Goal: Task Accomplishment & Management: Manage account settings

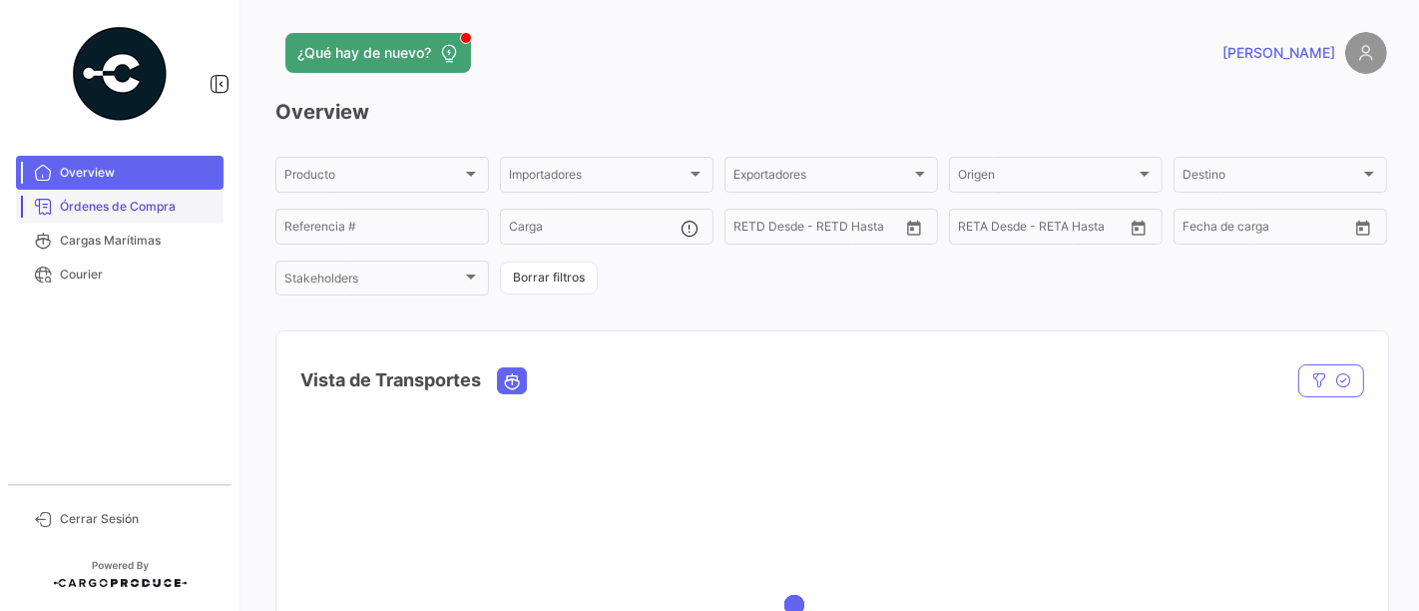
click at [139, 208] on span "Órdenes de Compra" at bounding box center [138, 207] width 156 height 18
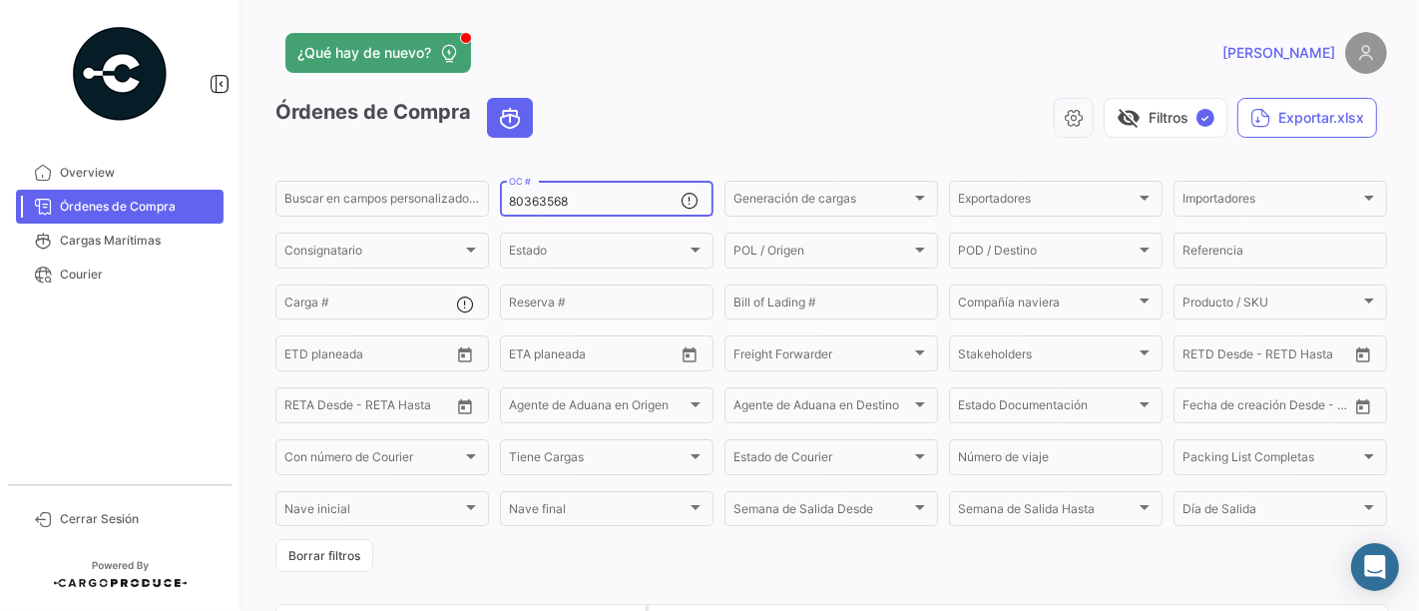
click at [590, 201] on input "80363568" at bounding box center [595, 202] width 172 height 14
click at [589, 201] on input "80363568" at bounding box center [595, 202] width 172 height 14
click at [590, 201] on input "80363568" at bounding box center [595, 202] width 172 height 14
paste input "236"
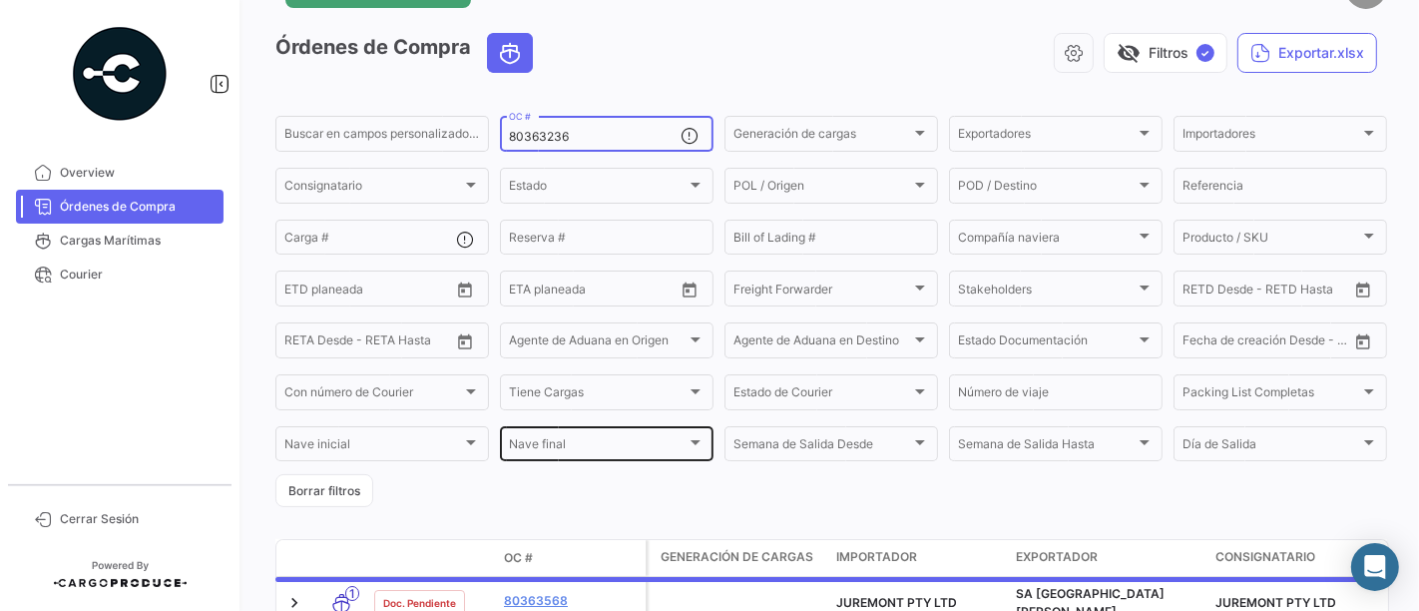
scroll to position [183, 0]
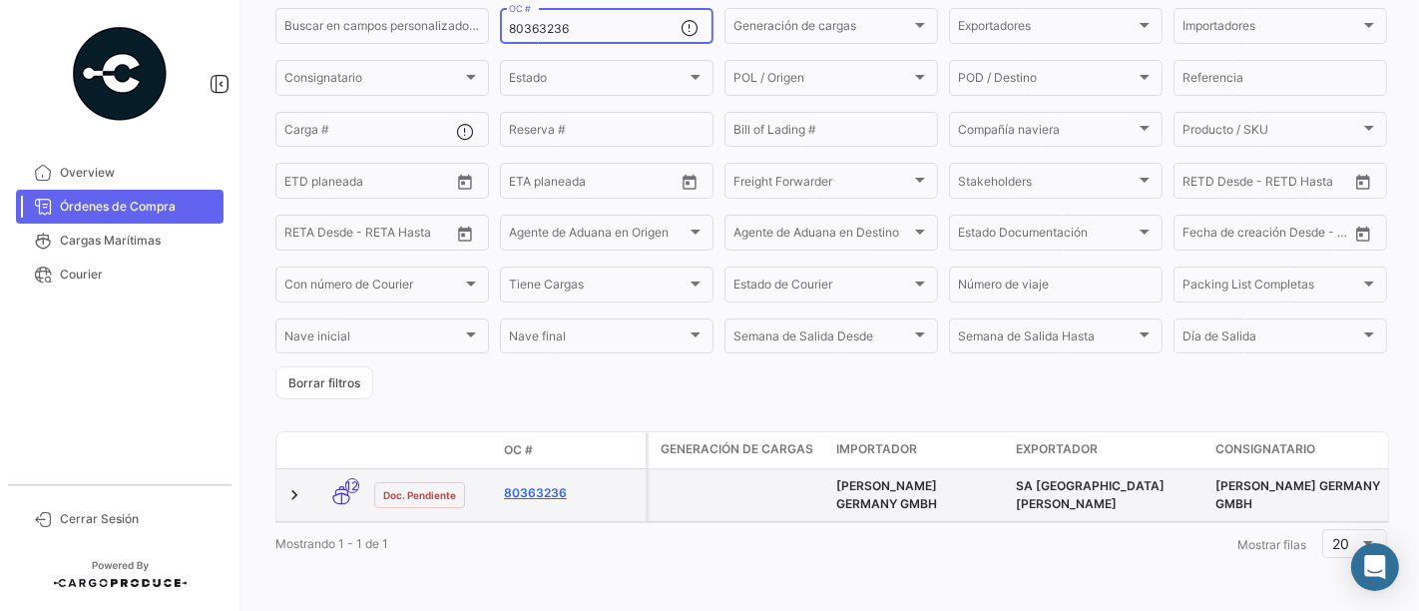
type input "80363236"
click at [557, 484] on link "80363236" at bounding box center [571, 493] width 134 height 18
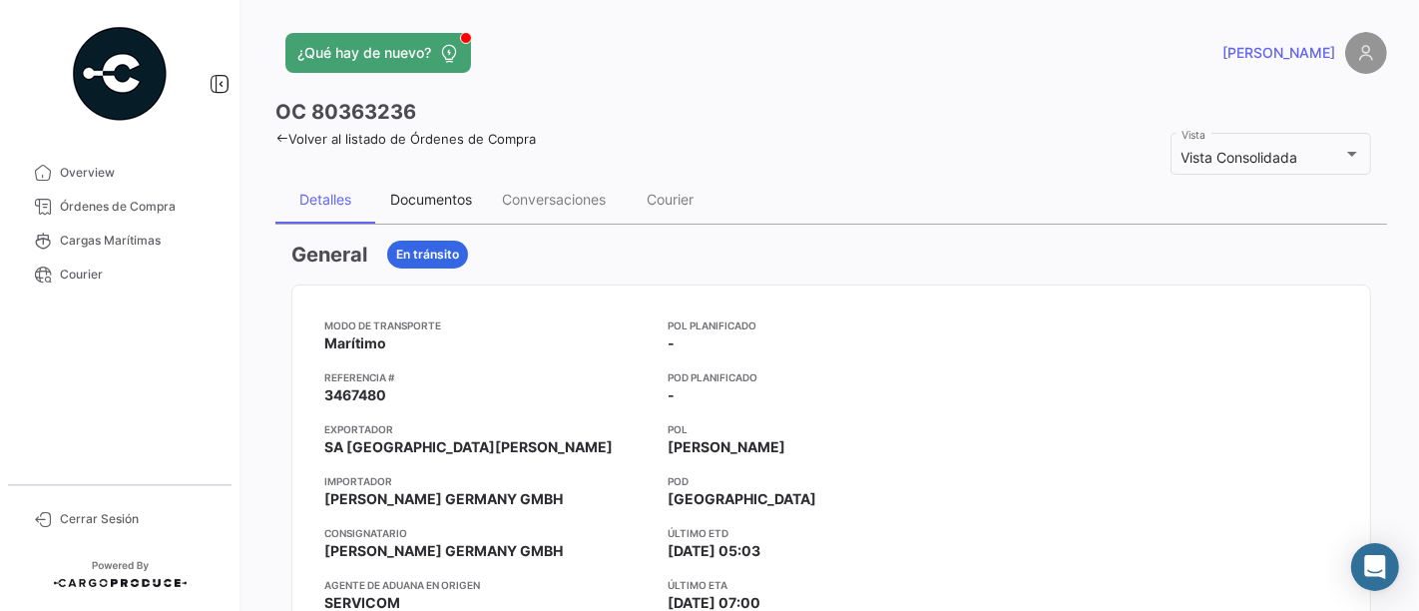
click at [431, 188] on div "Documentos" at bounding box center [431, 200] width 112 height 48
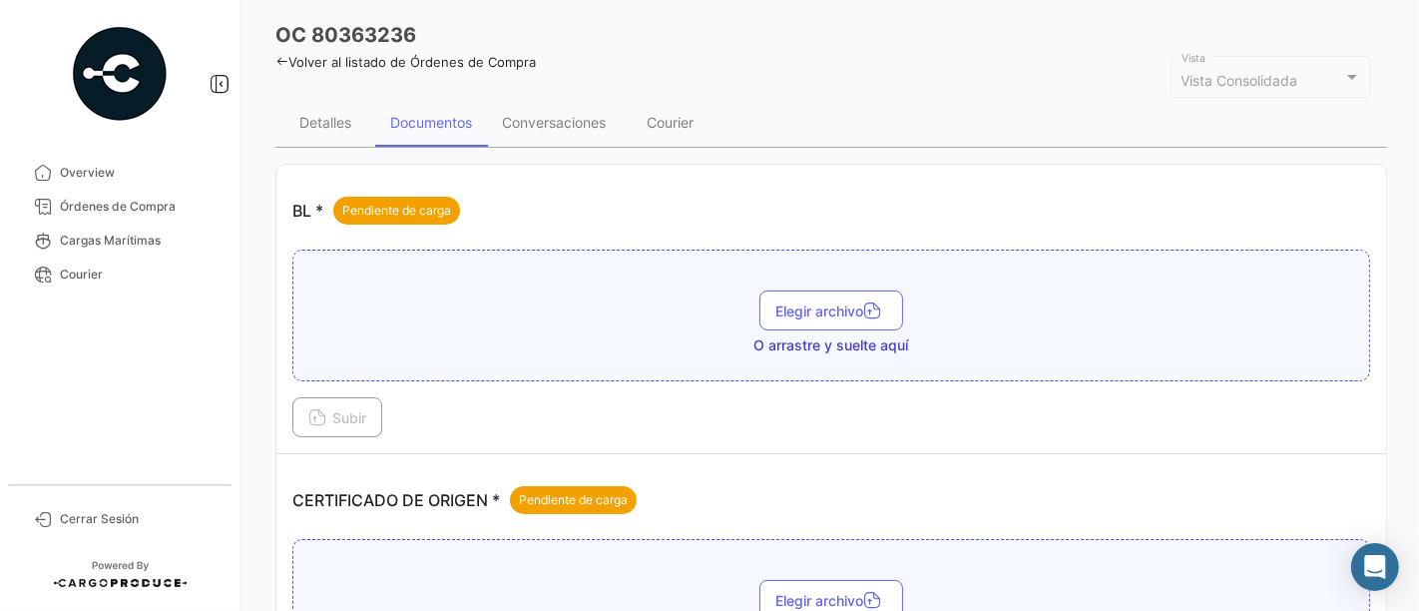
scroll to position [111, 0]
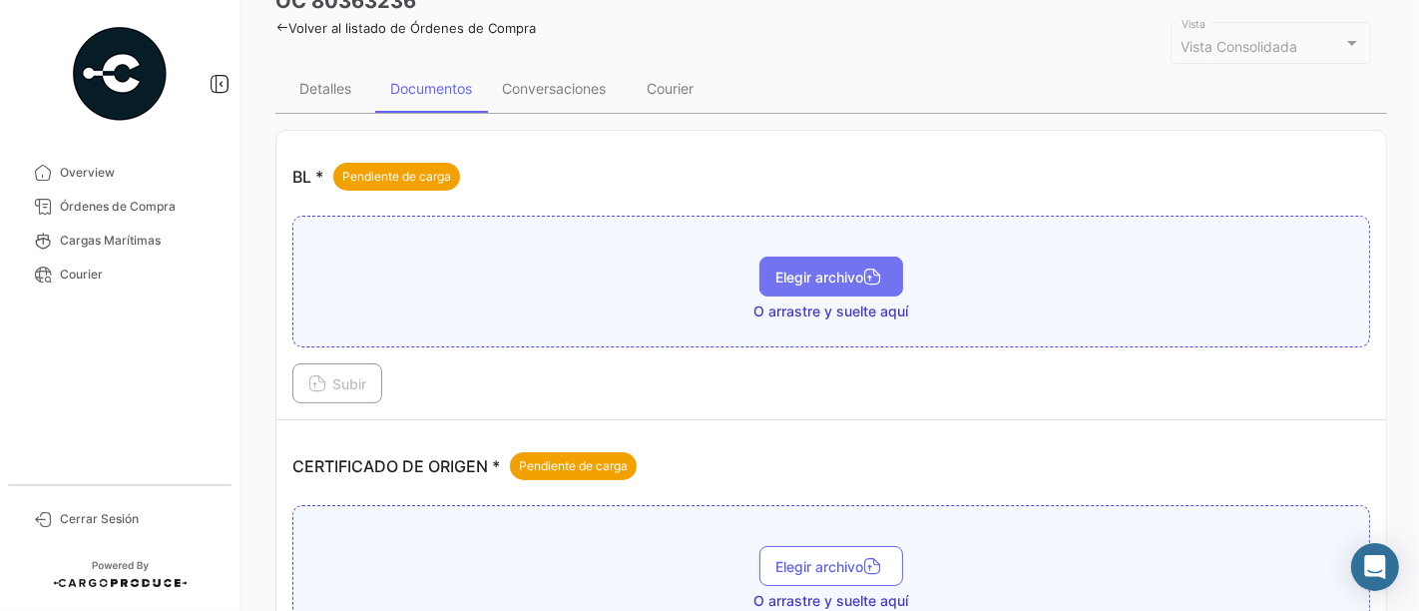
click at [823, 278] on span "Elegir archivo" at bounding box center [831, 276] width 112 height 17
click at [849, 277] on span "Elegir archivo" at bounding box center [831, 276] width 112 height 17
click at [786, 286] on button "Elegir archivo" at bounding box center [831, 276] width 144 height 40
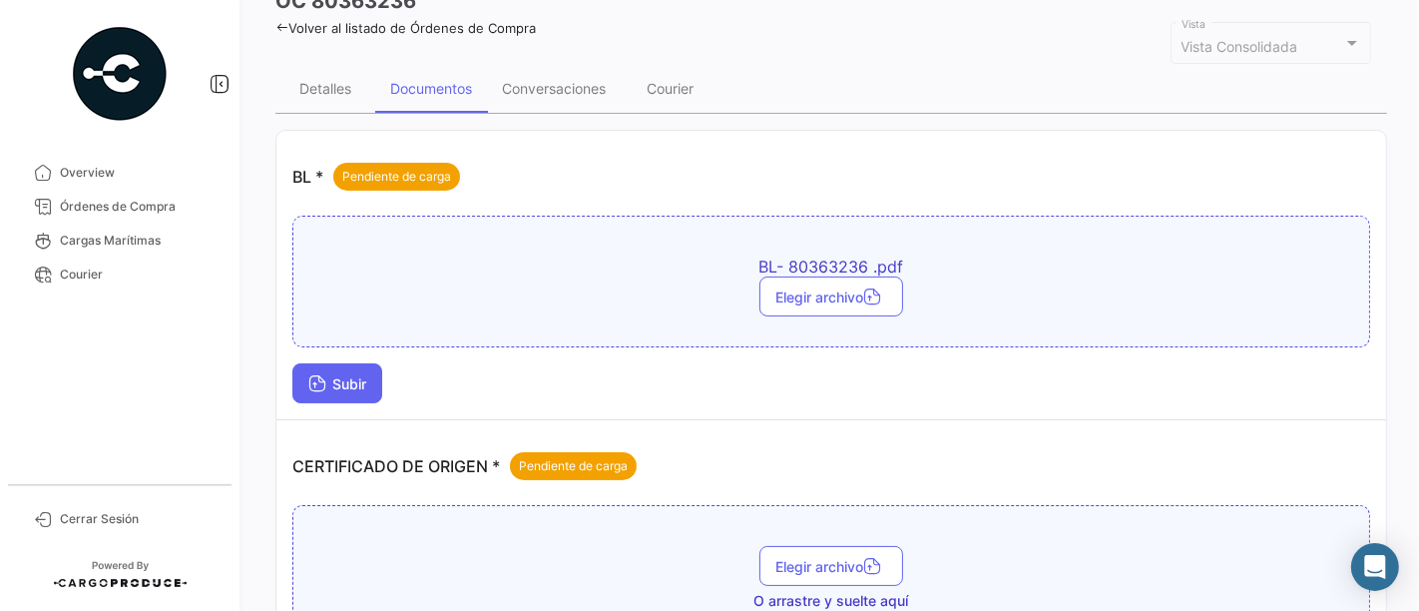
click at [336, 388] on span "Subir" at bounding box center [337, 383] width 58 height 17
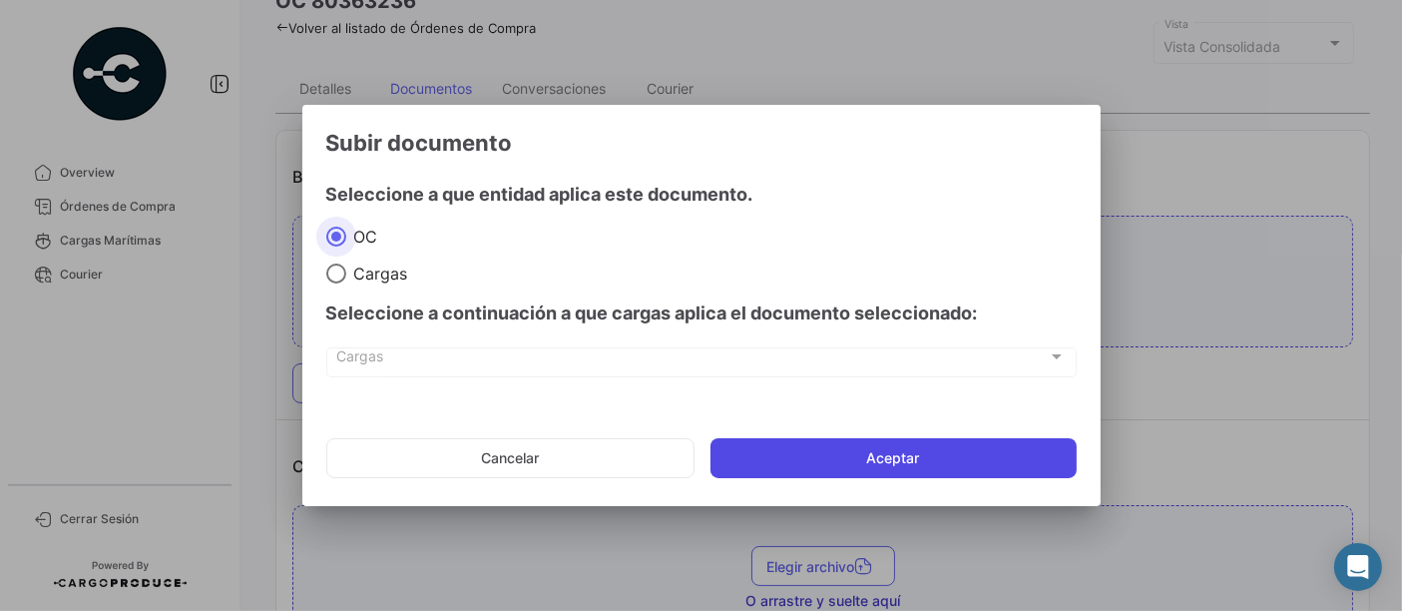
click at [835, 440] on button "Aceptar" at bounding box center [893, 458] width 366 height 40
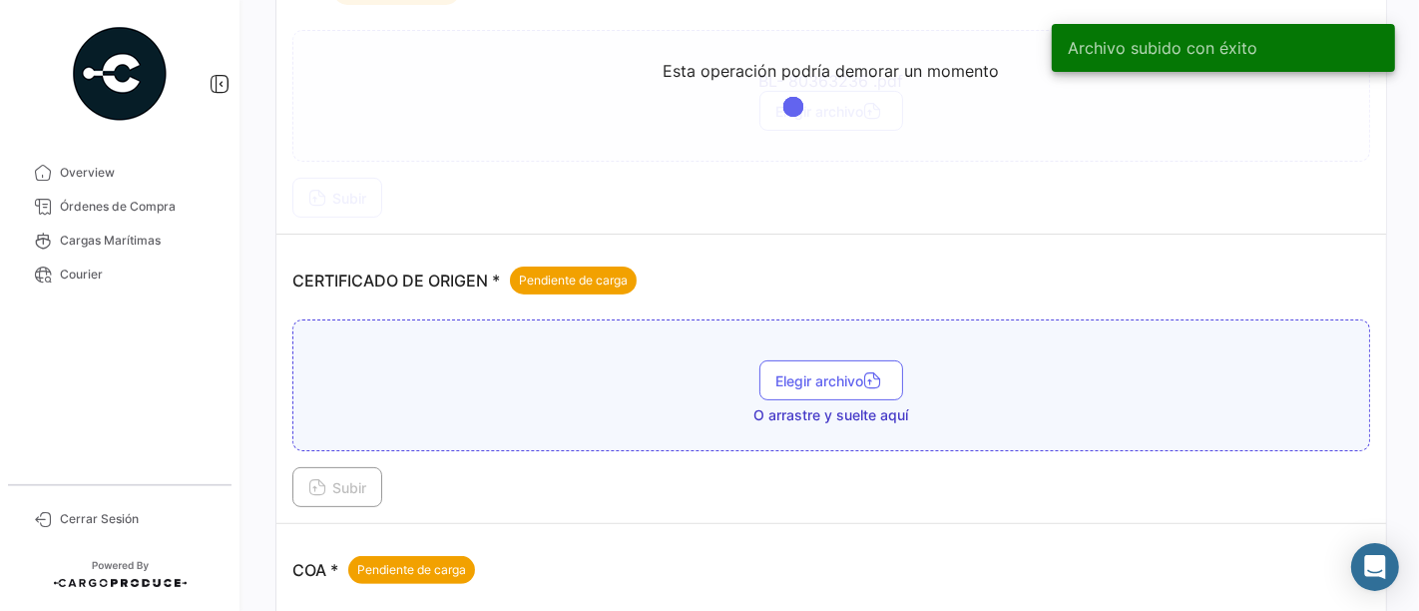
scroll to position [332, 0]
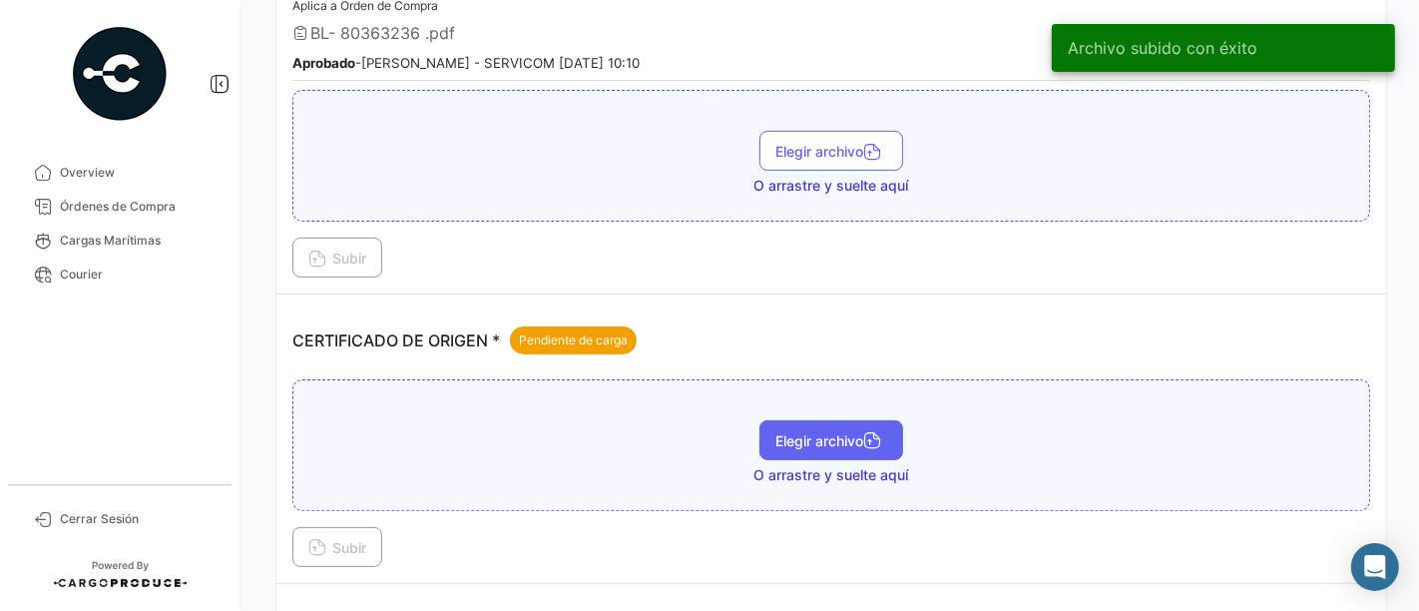
click at [822, 420] on button "Elegir archivo" at bounding box center [831, 440] width 144 height 40
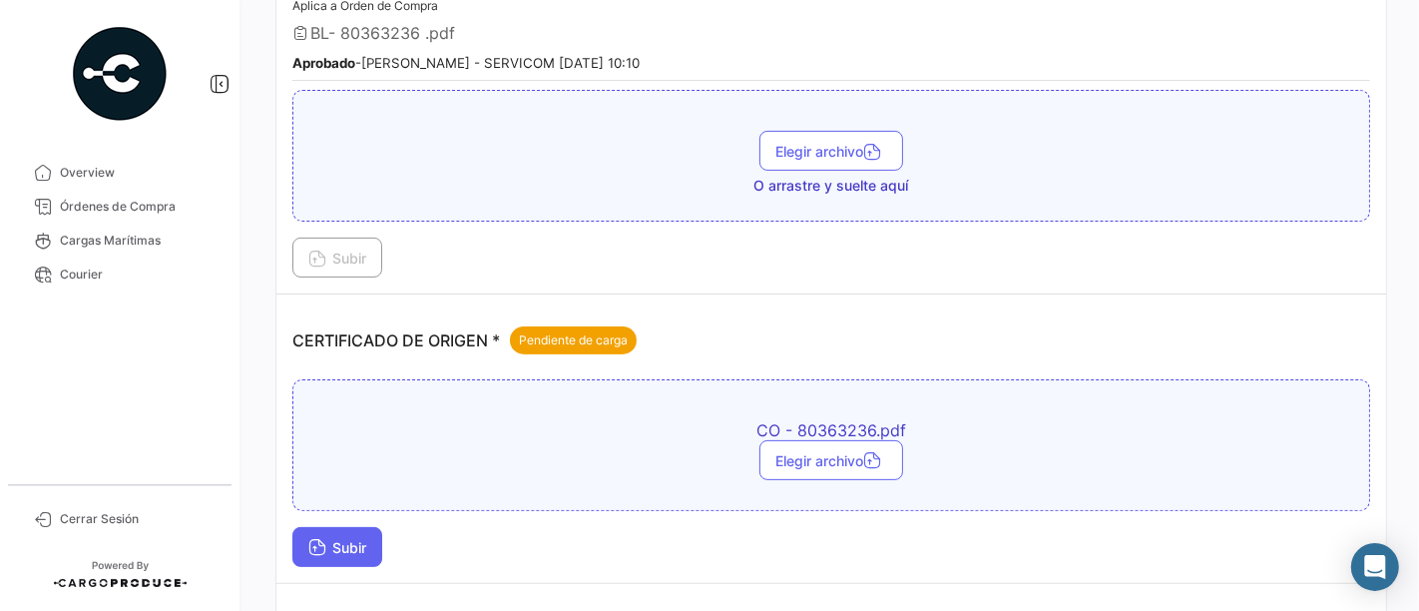
click at [343, 539] on span "Subir" at bounding box center [337, 547] width 58 height 17
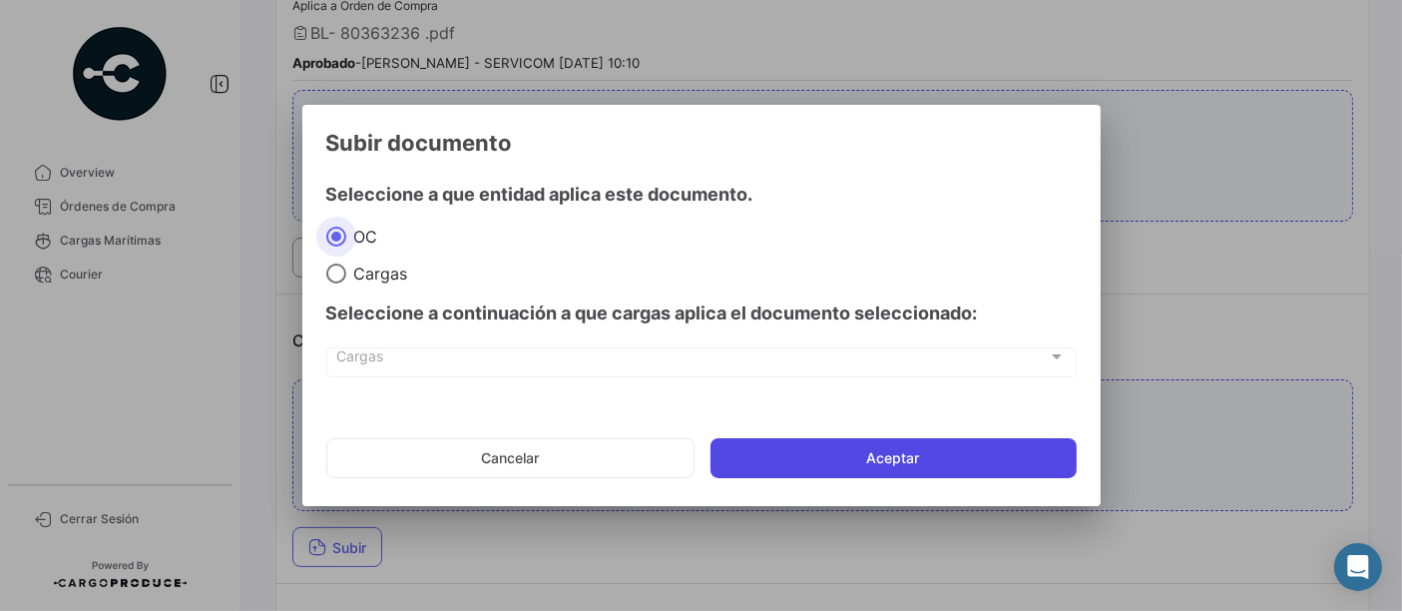
click at [758, 464] on button "Aceptar" at bounding box center [893, 458] width 366 height 40
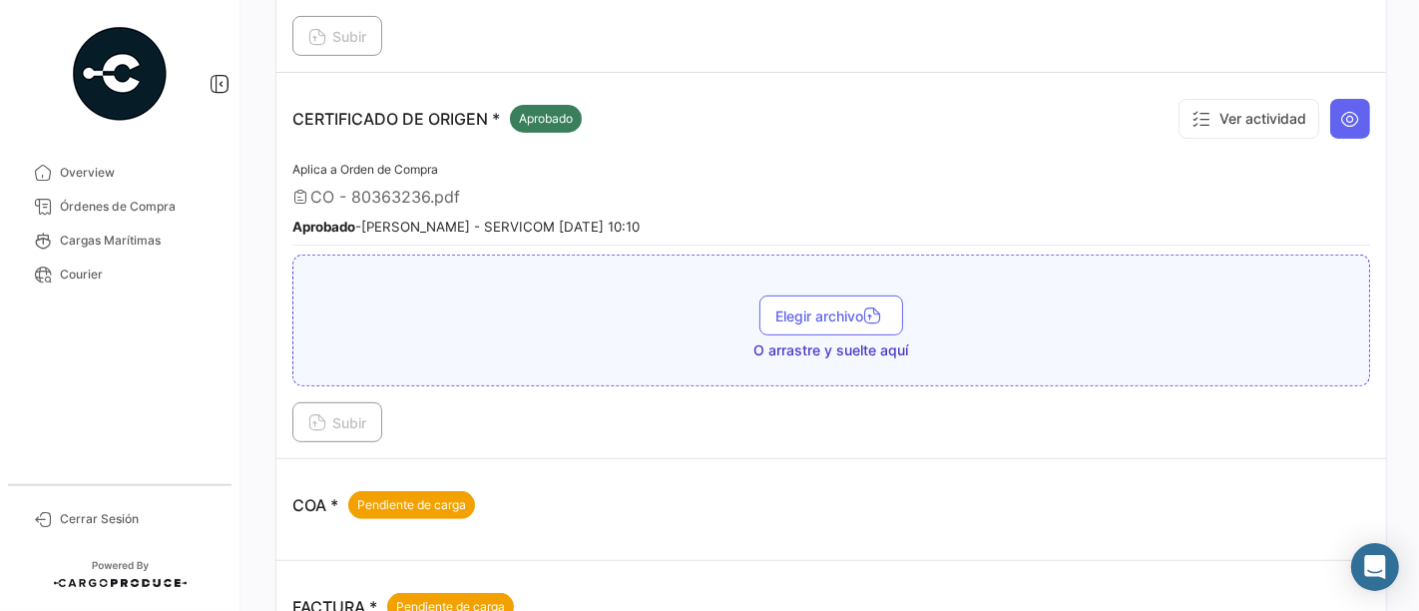
scroll to position [886, 0]
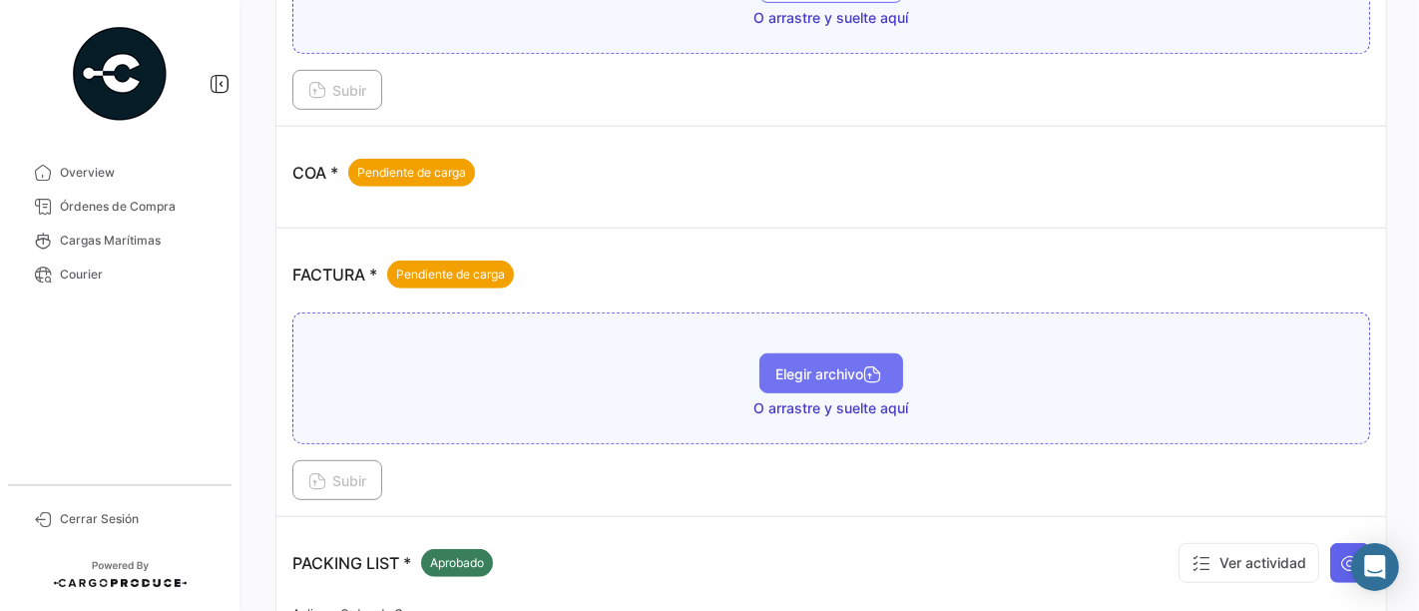
click at [831, 369] on span "Elegir archivo" at bounding box center [831, 373] width 112 height 17
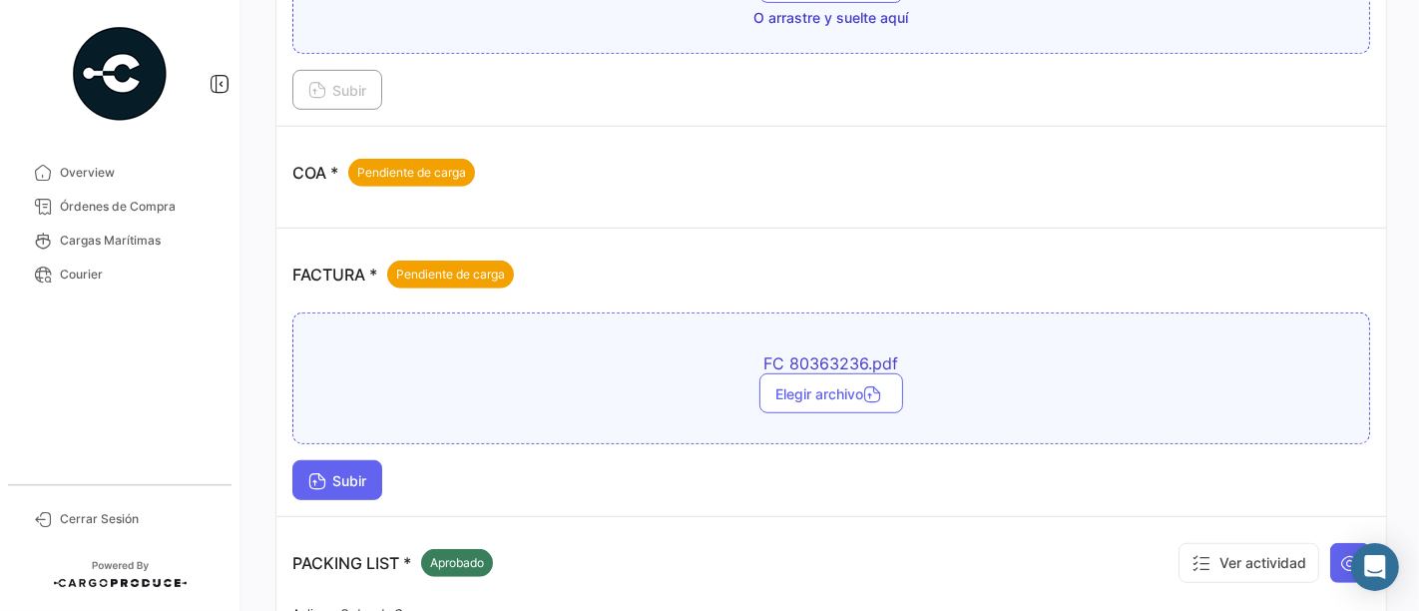
click at [358, 483] on button "Subir" at bounding box center [337, 480] width 90 height 40
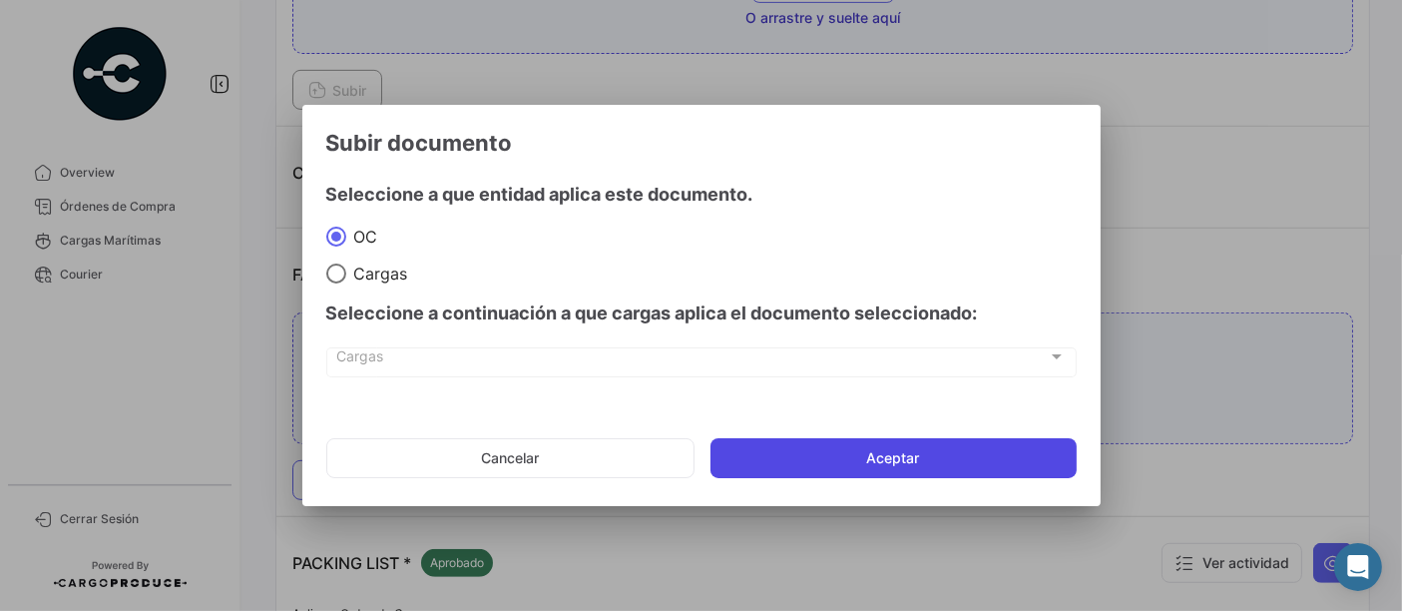
click at [858, 455] on button "Aceptar" at bounding box center [893, 458] width 366 height 40
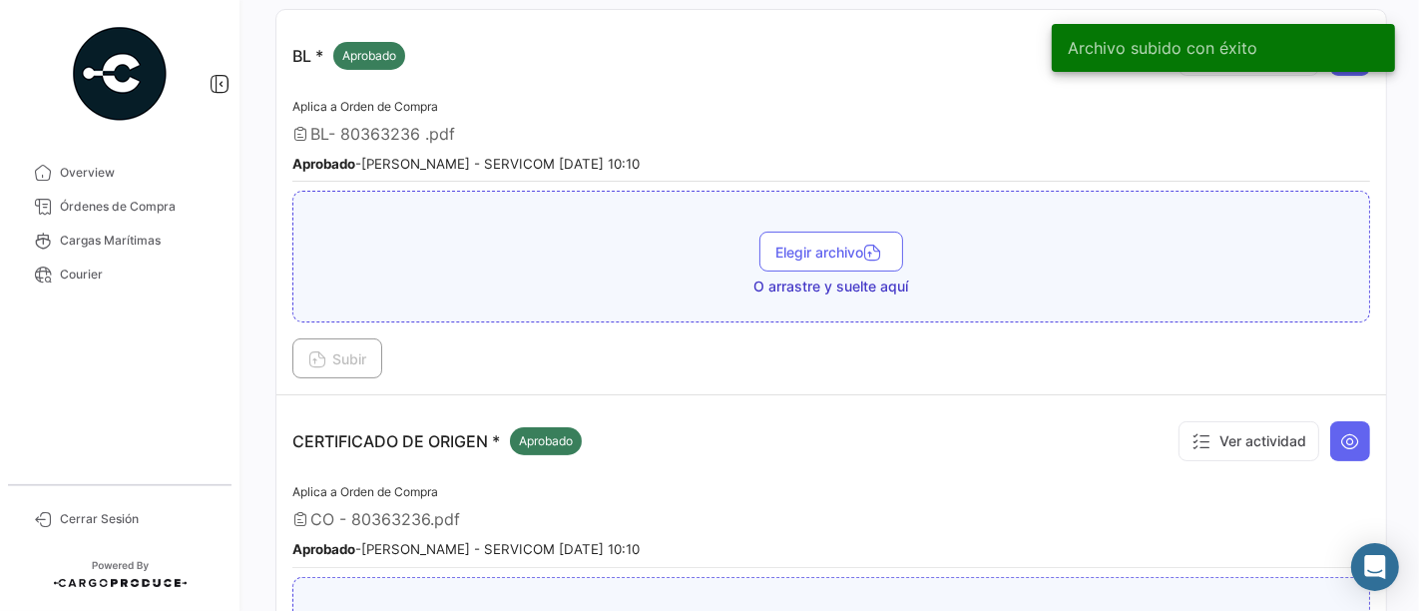
scroll to position [0, 0]
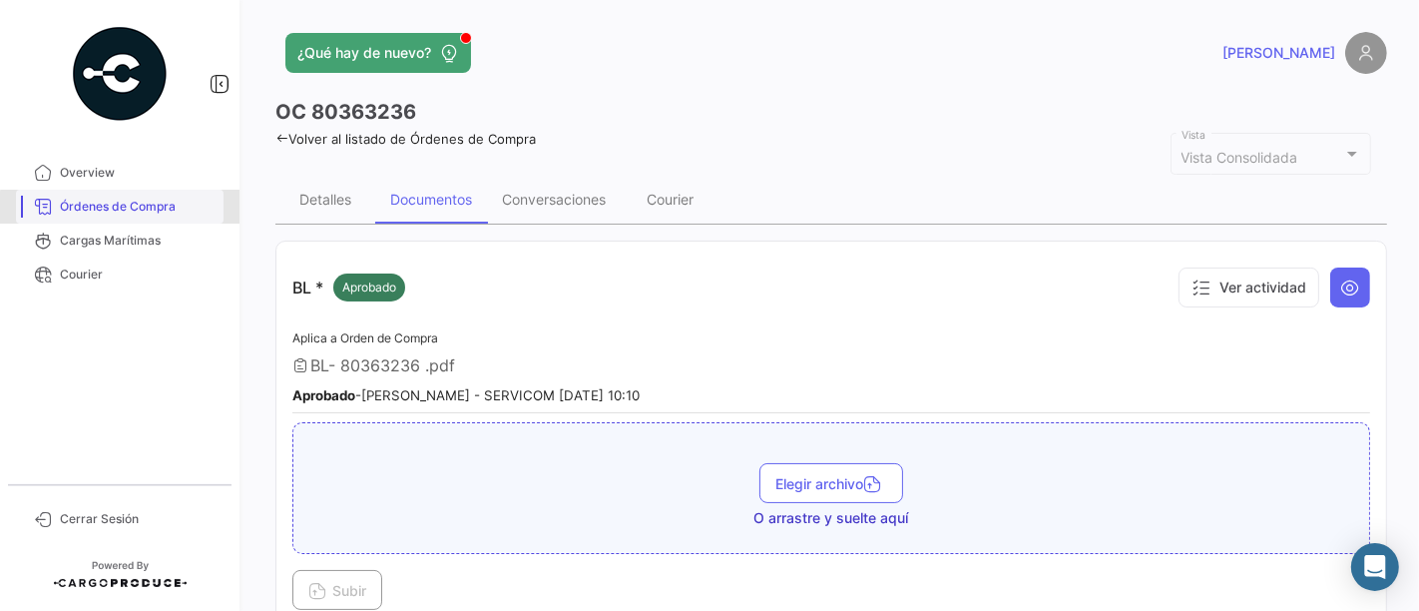
click at [180, 210] on span "Órdenes de Compra" at bounding box center [138, 207] width 156 height 18
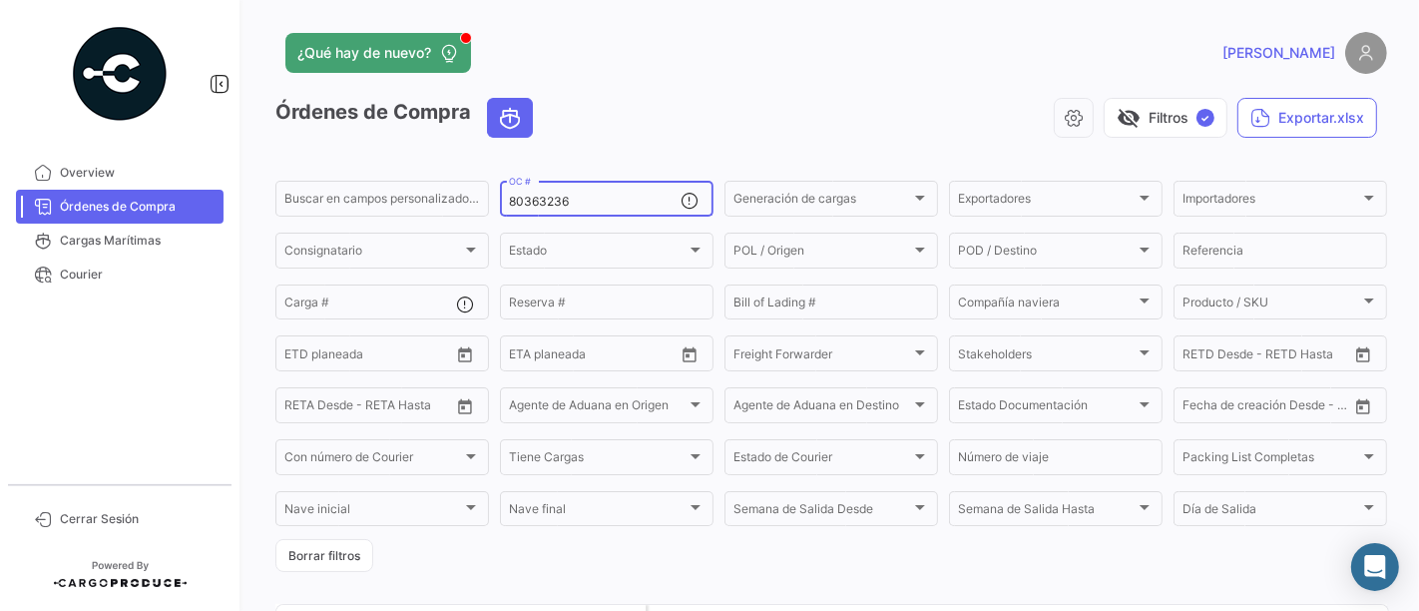
click at [576, 210] on div "80363236 OC #" at bounding box center [595, 197] width 172 height 39
click at [581, 206] on input "80363236" at bounding box center [595, 202] width 172 height 14
paste input "7"
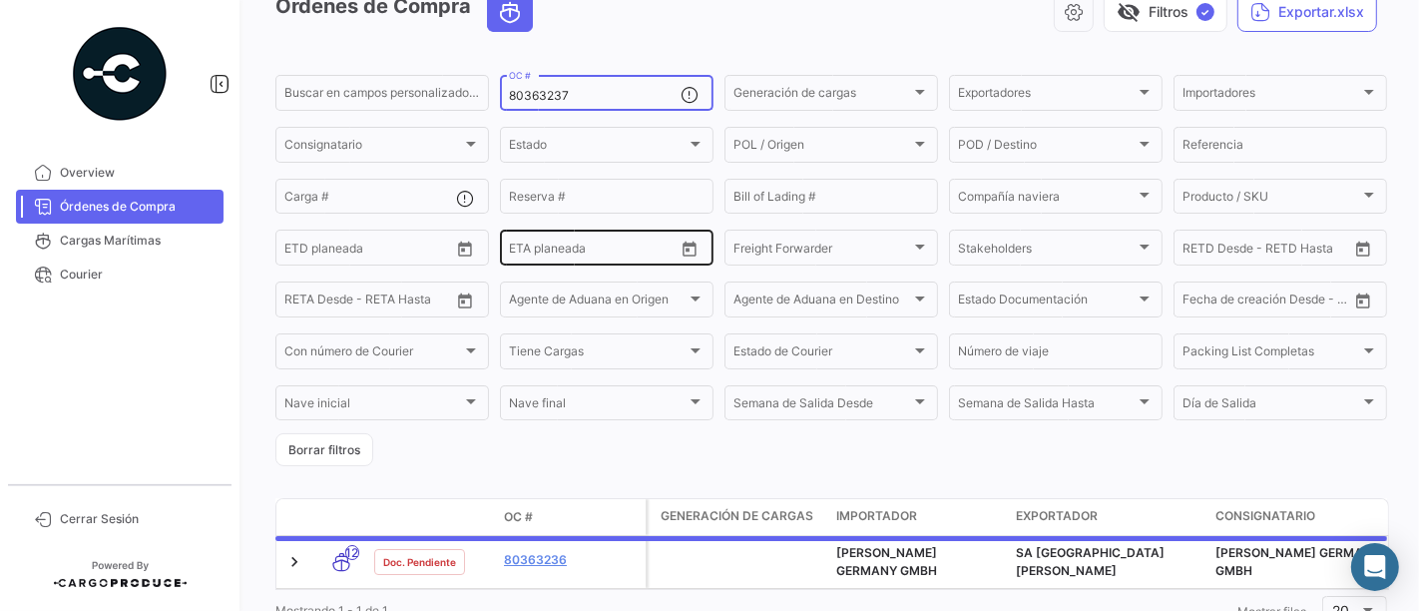
scroll to position [183, 0]
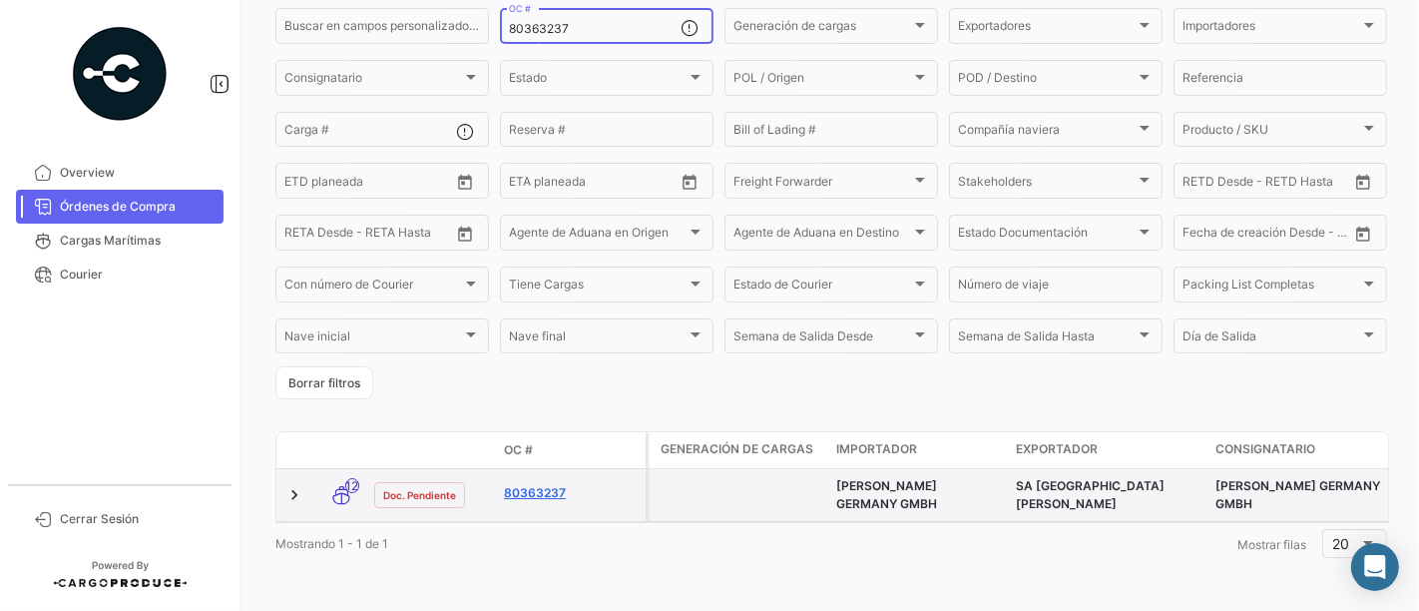
type input "80363237"
click at [555, 484] on link "80363237" at bounding box center [571, 493] width 134 height 18
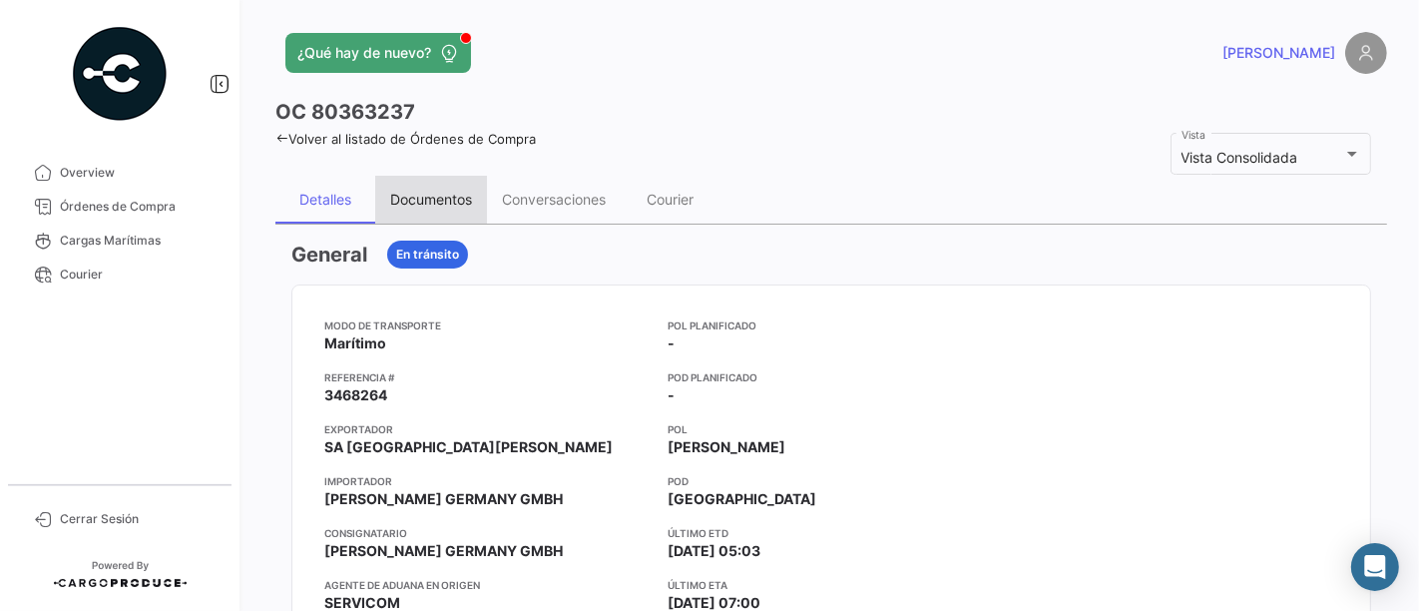
click at [450, 195] on div "Documentos" at bounding box center [431, 199] width 82 height 17
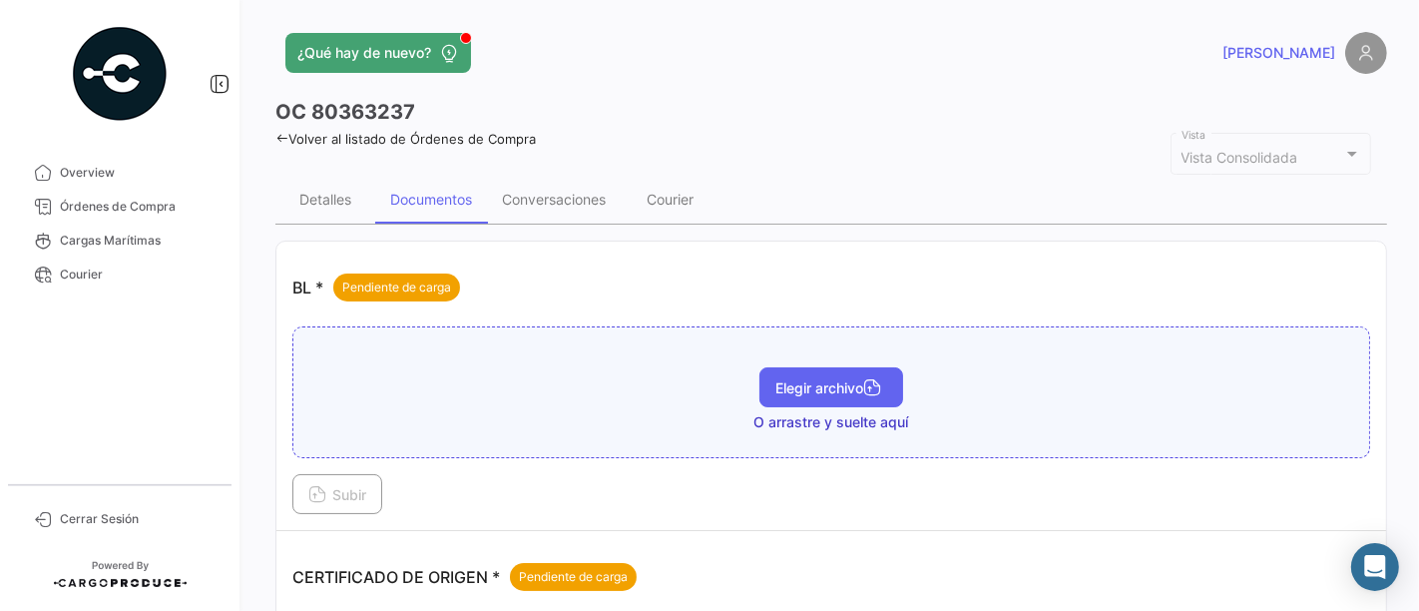
click at [795, 394] on button "Elegir archivo" at bounding box center [831, 387] width 144 height 40
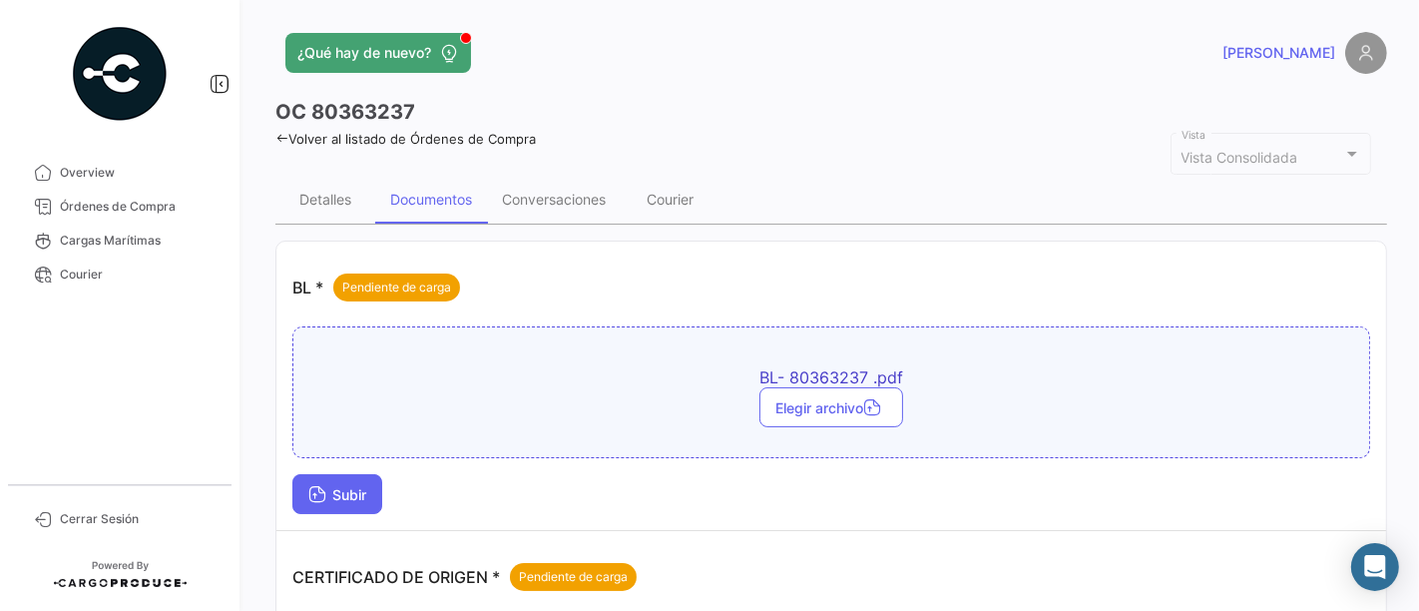
click at [373, 497] on button "Subir" at bounding box center [337, 494] width 90 height 40
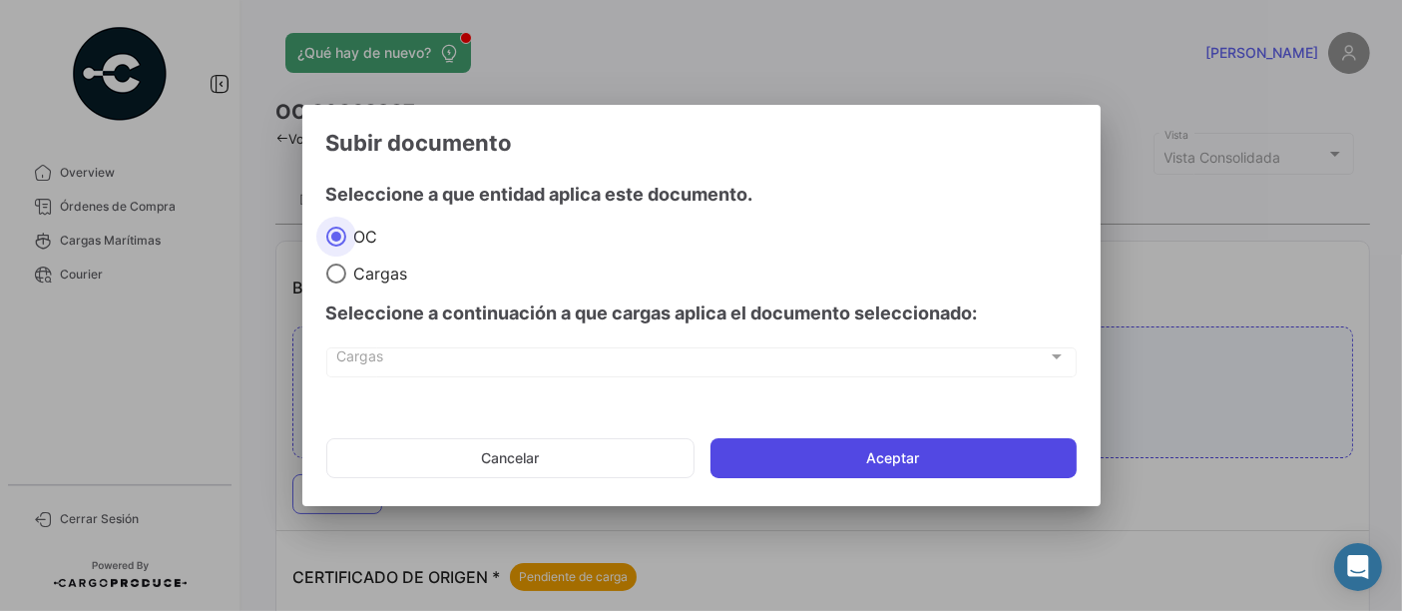
click at [936, 445] on button "Aceptar" at bounding box center [893, 458] width 366 height 40
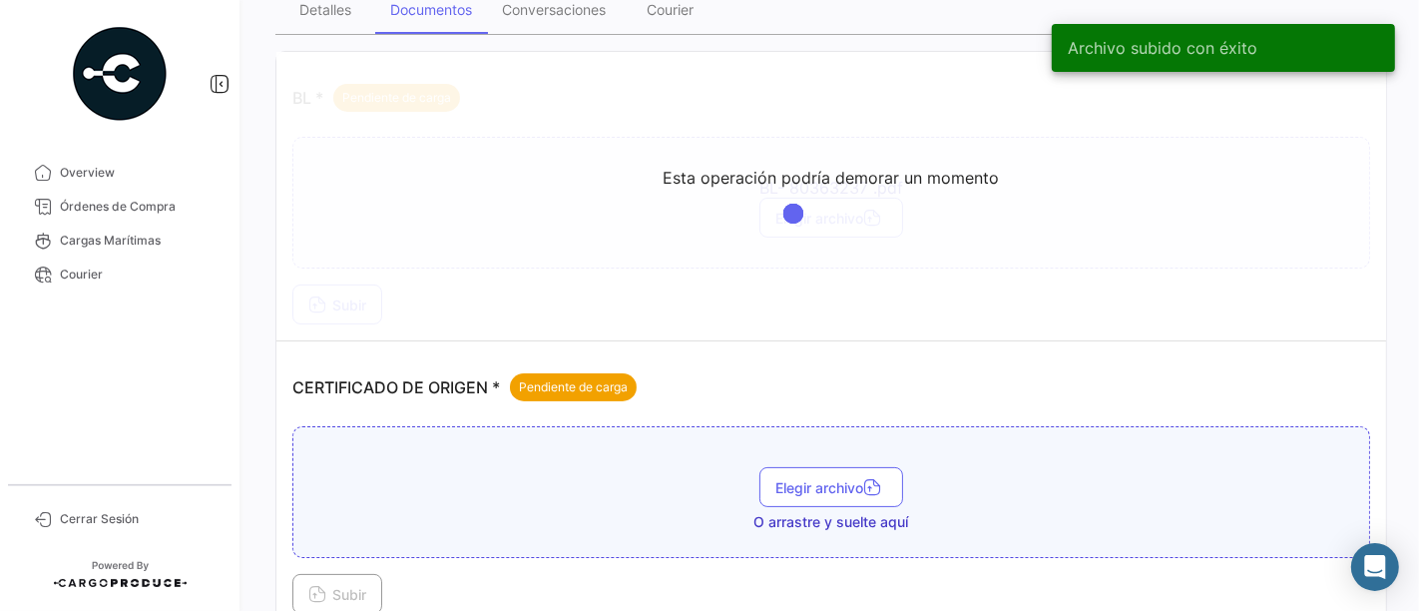
scroll to position [221, 0]
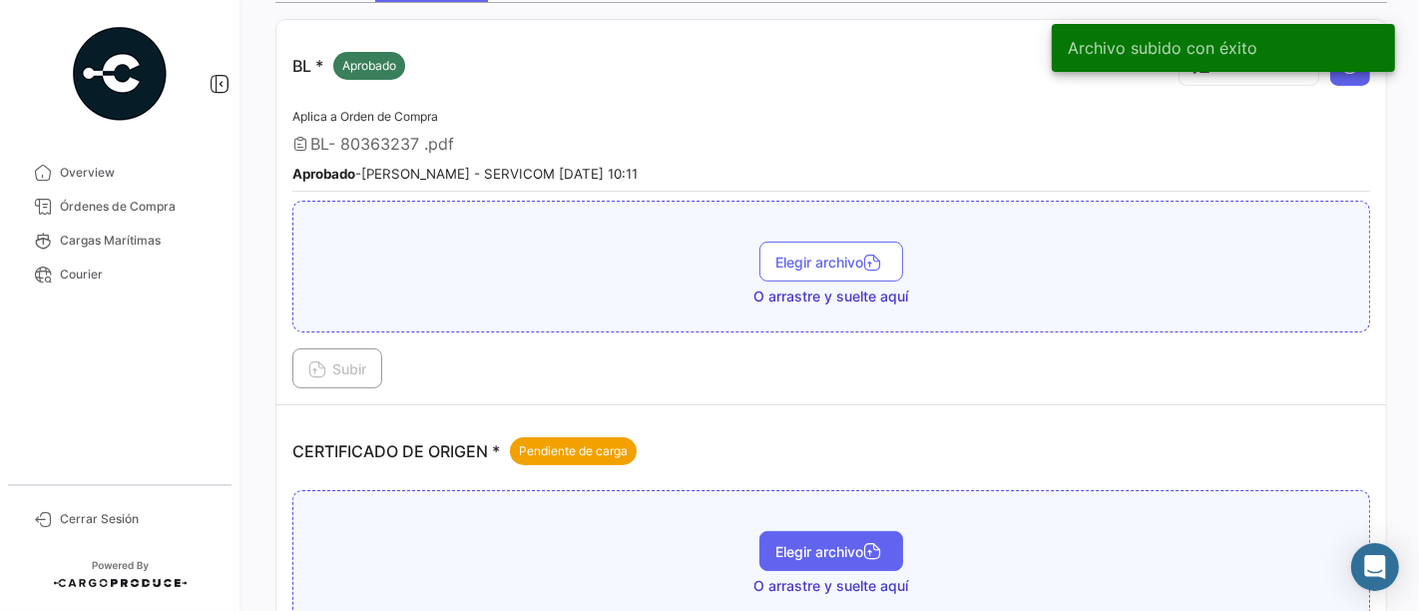
click at [780, 543] on span "Elegir archivo" at bounding box center [831, 551] width 112 height 17
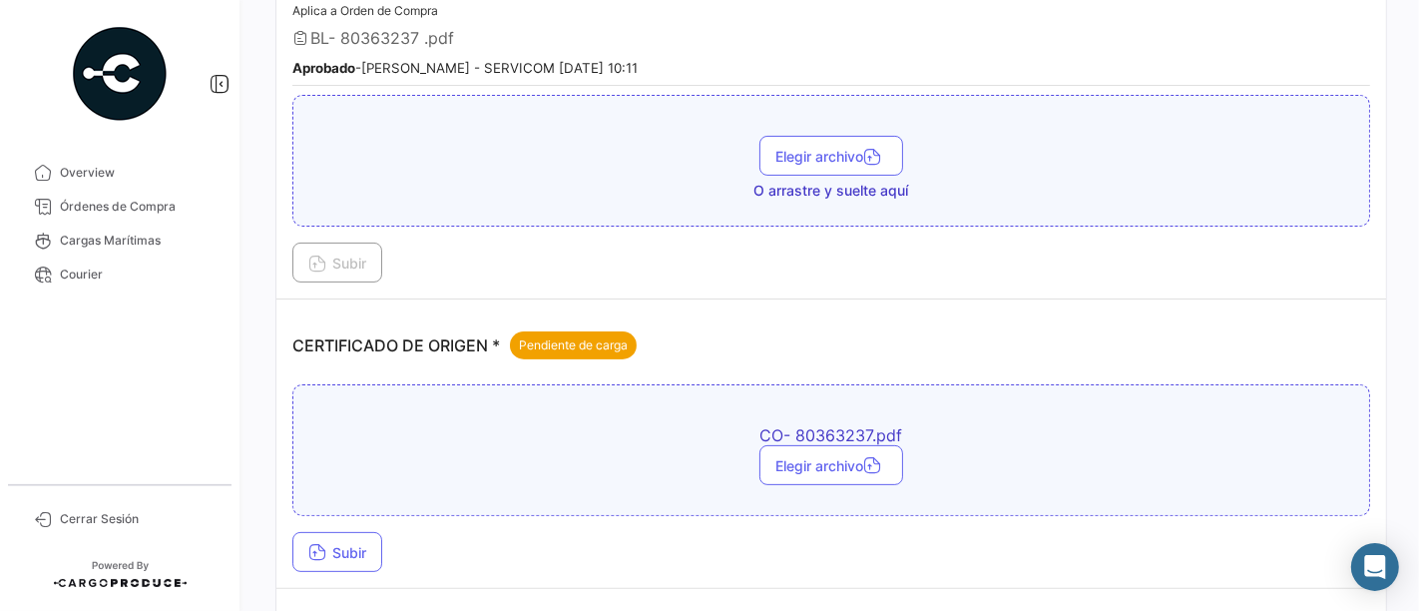
scroll to position [443, 0]
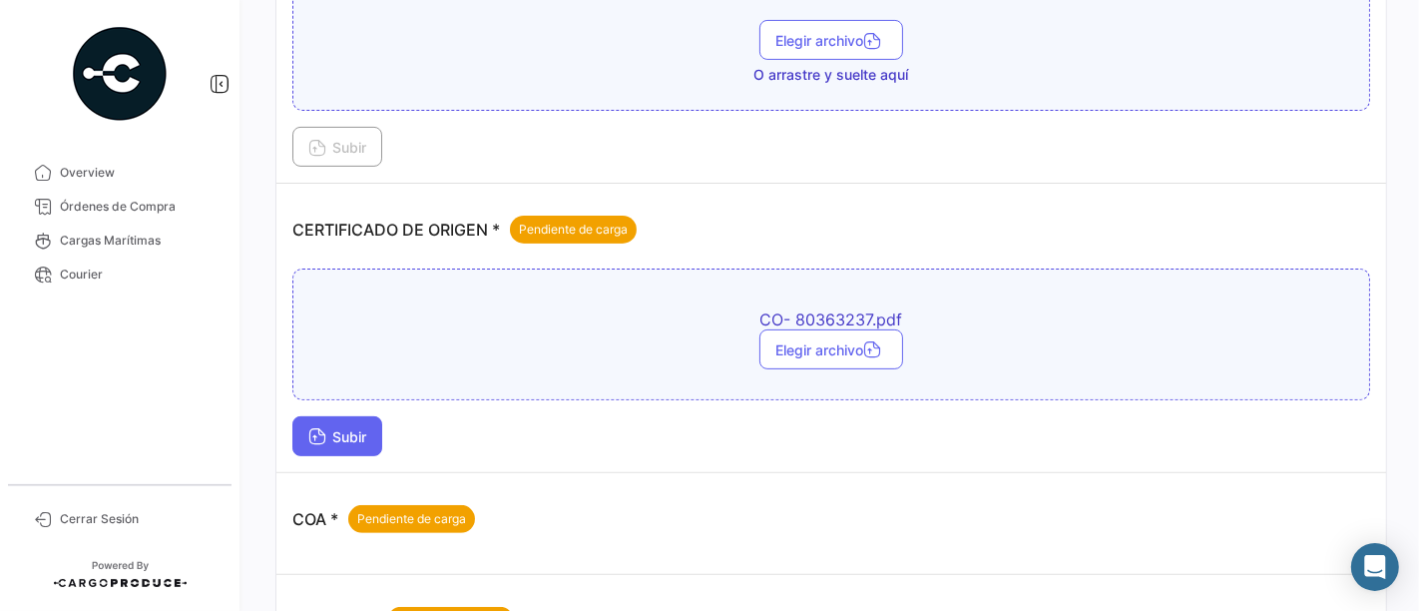
click at [331, 432] on span "Subir" at bounding box center [337, 436] width 58 height 17
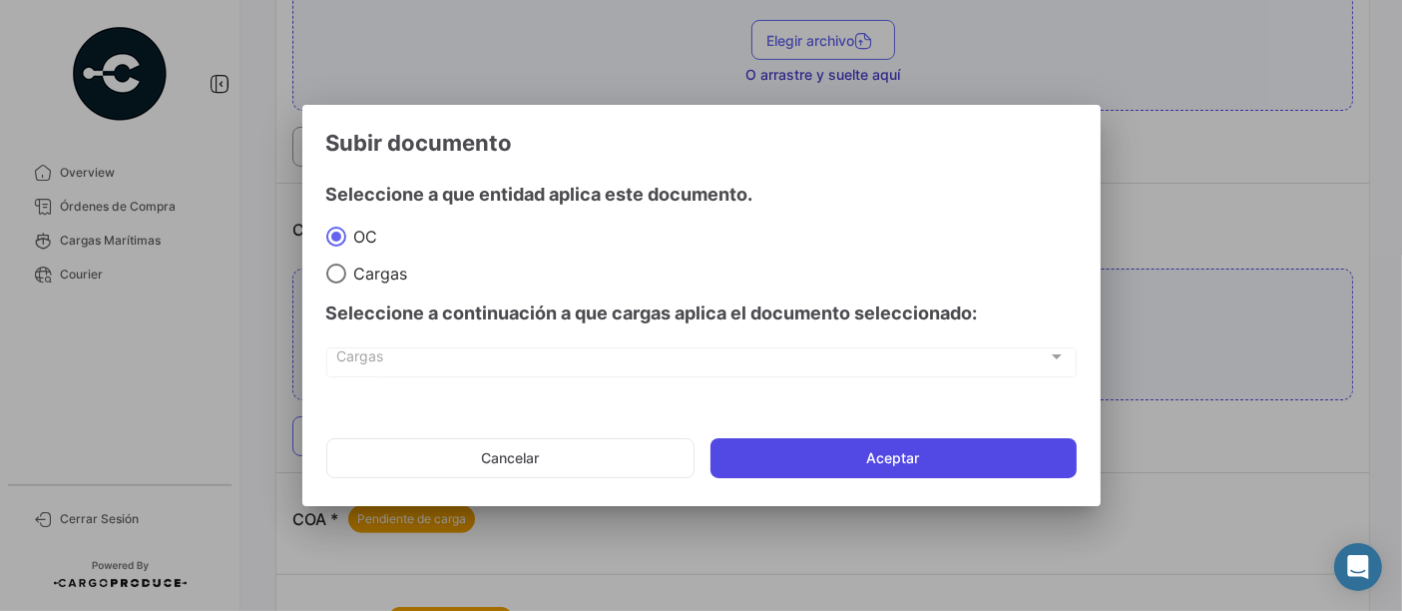
click at [874, 450] on button "Aceptar" at bounding box center [893, 458] width 366 height 40
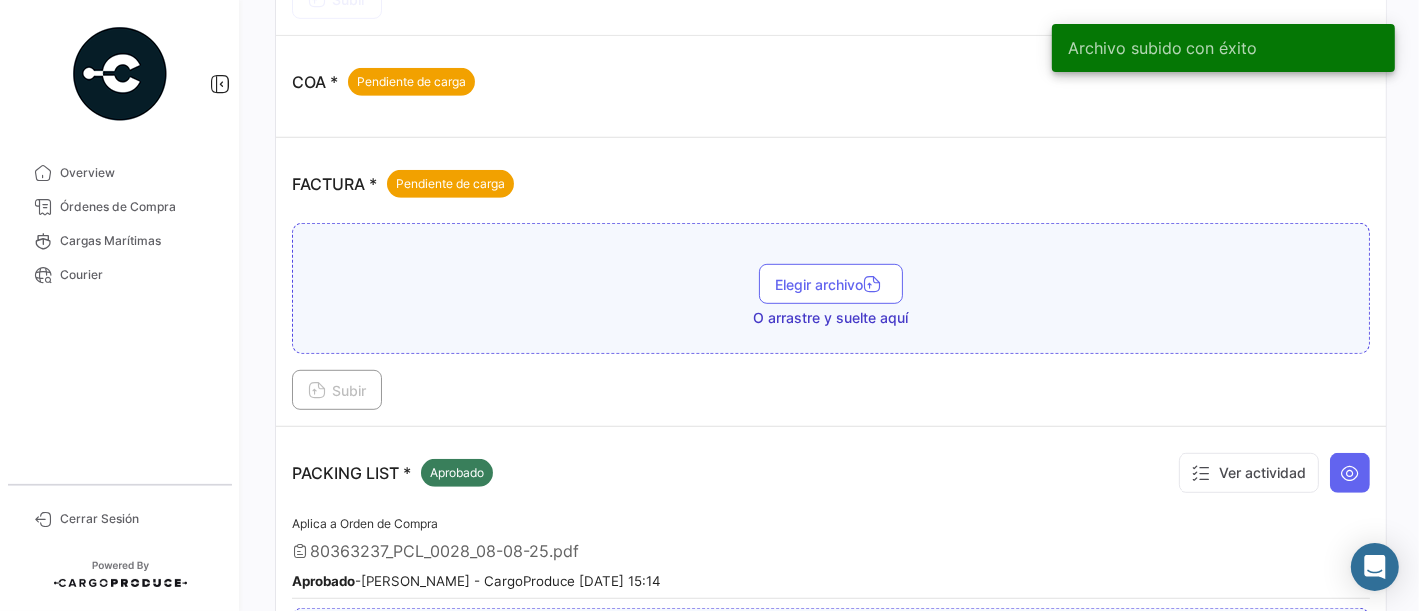
scroll to position [886, 0]
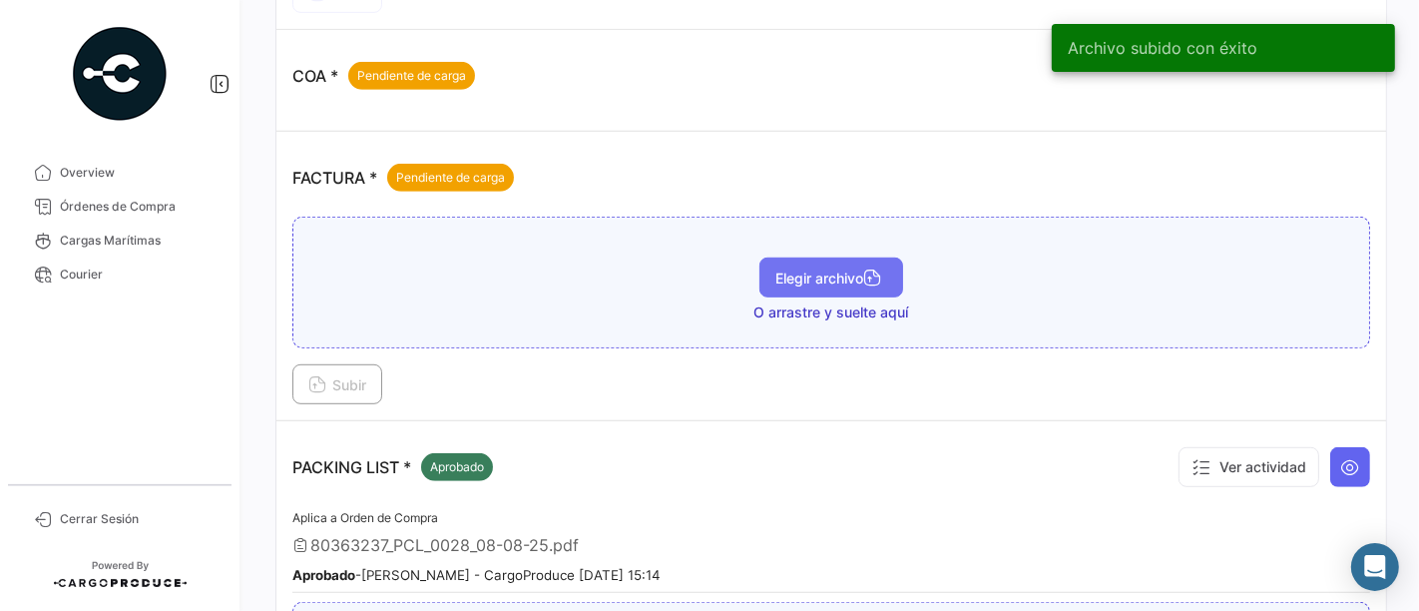
click at [785, 279] on button "Elegir archivo" at bounding box center [831, 277] width 144 height 40
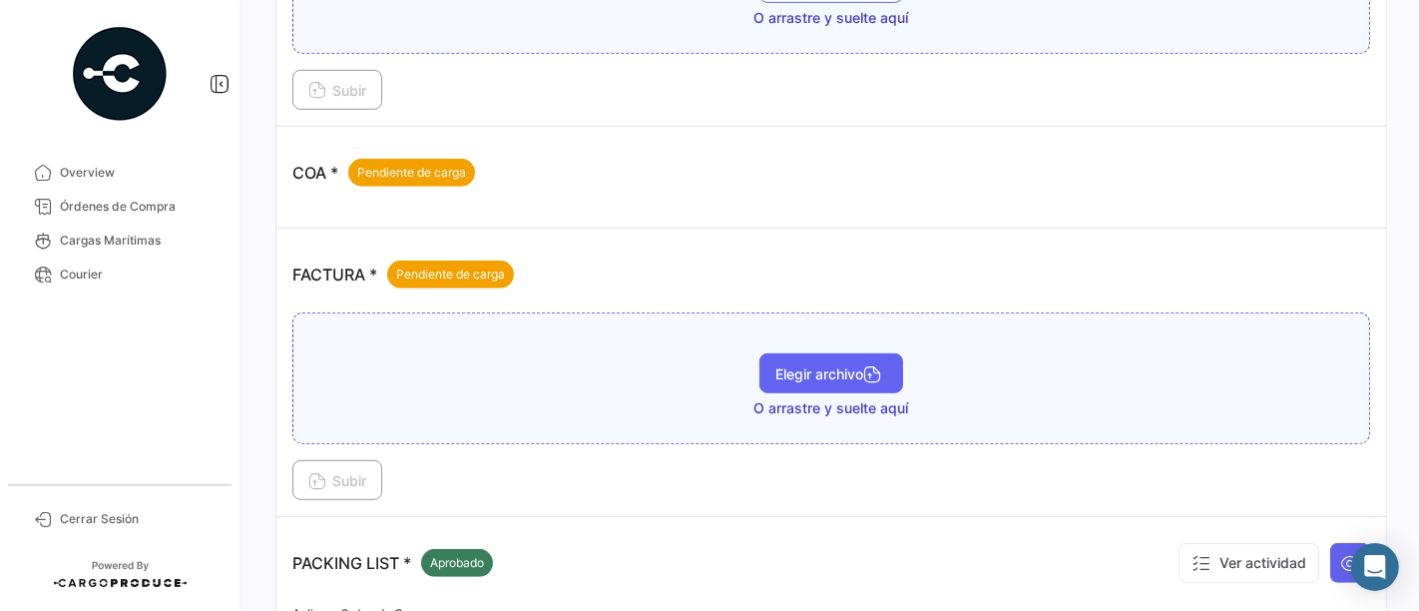
click at [784, 374] on button "Elegir archivo" at bounding box center [831, 373] width 144 height 40
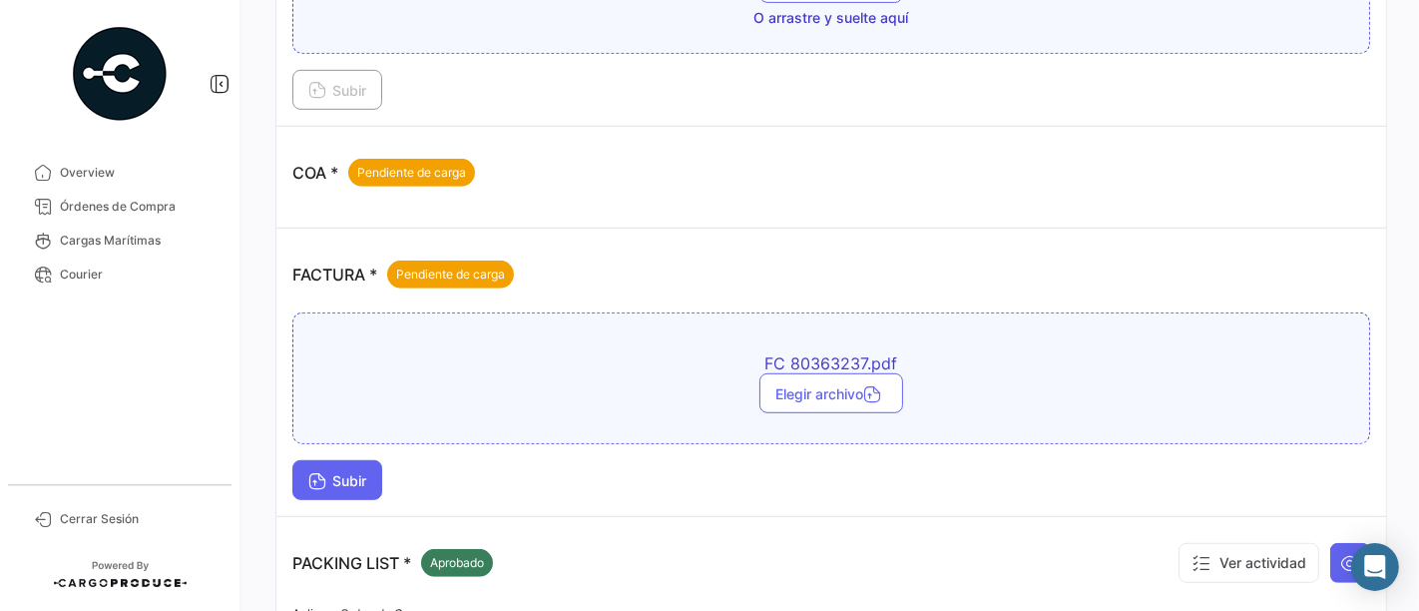
click at [330, 472] on span "Subir" at bounding box center [337, 480] width 58 height 17
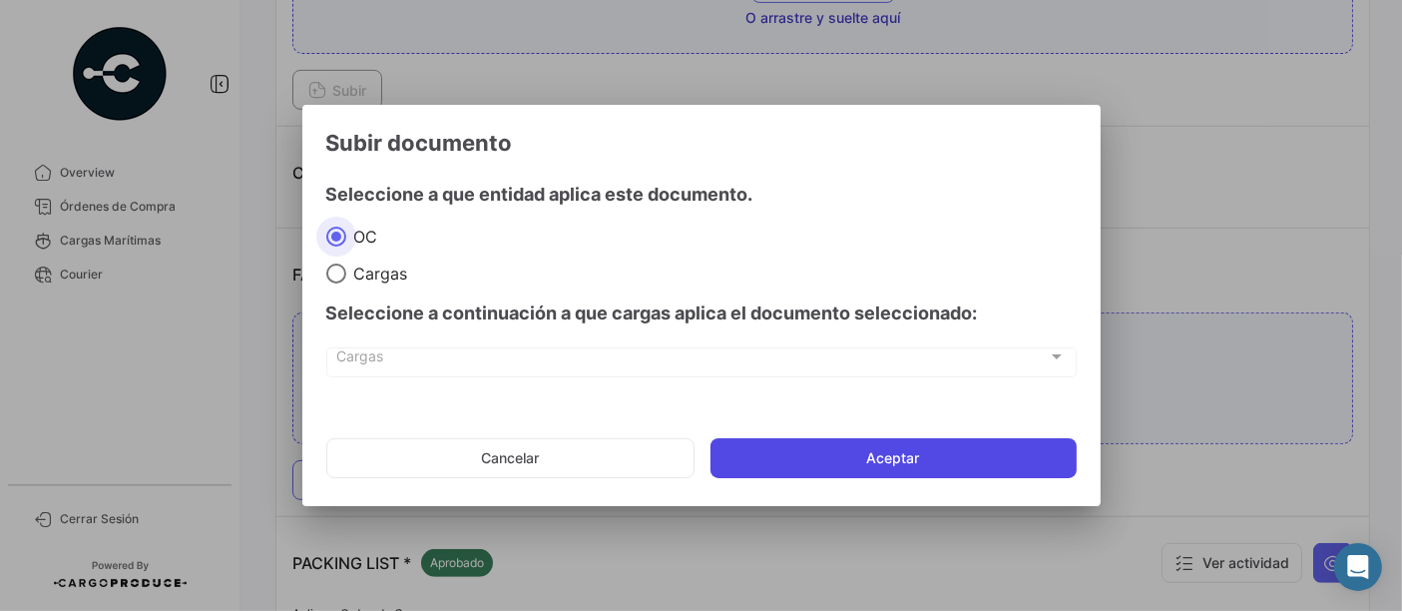
click at [889, 453] on button "Aceptar" at bounding box center [893, 458] width 366 height 40
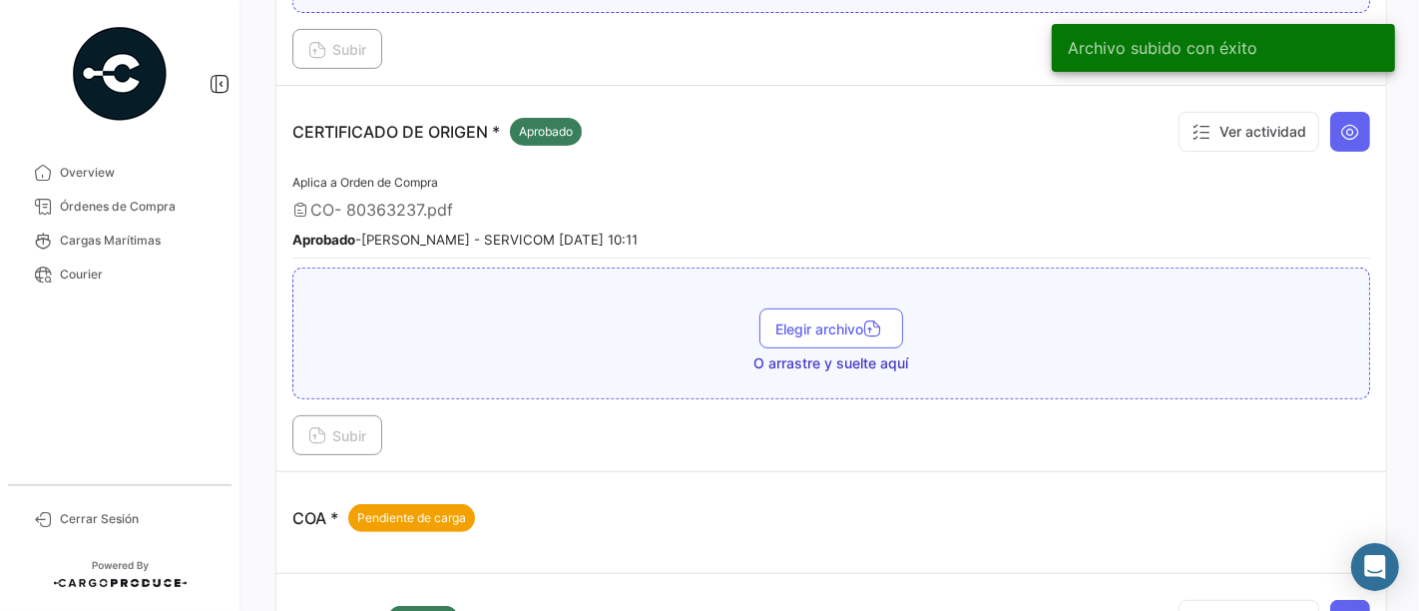
scroll to position [499, 0]
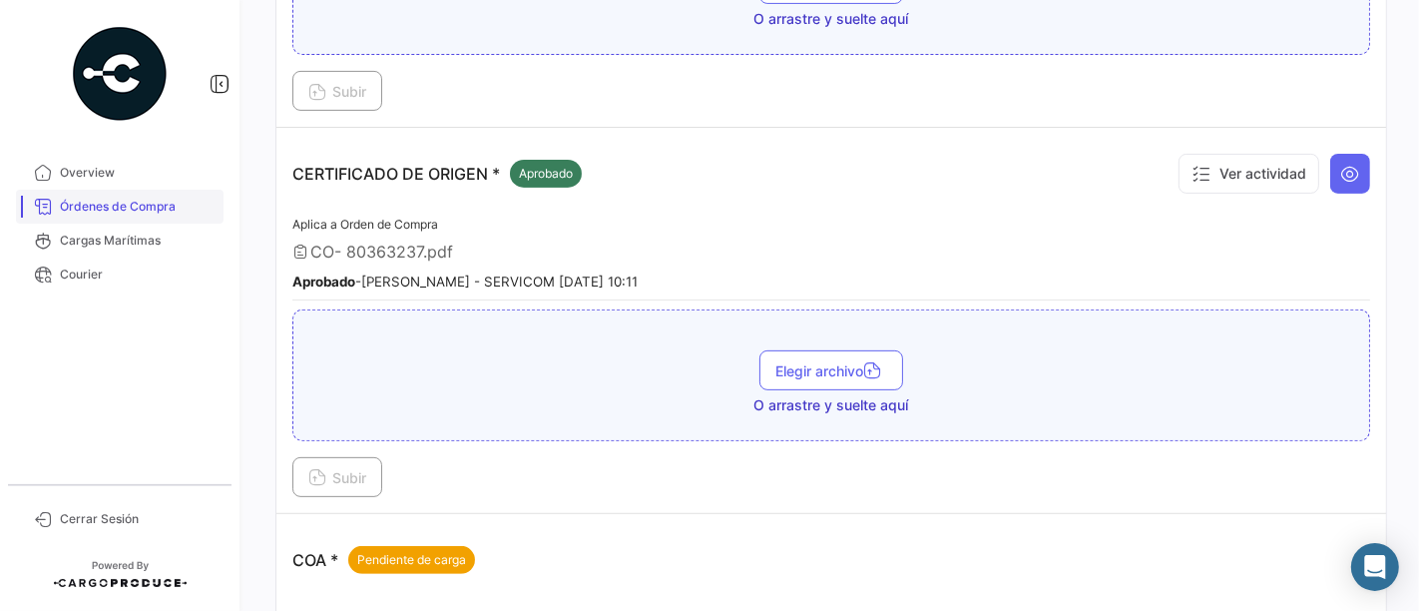
click at [134, 206] on span "Órdenes de Compra" at bounding box center [138, 207] width 156 height 18
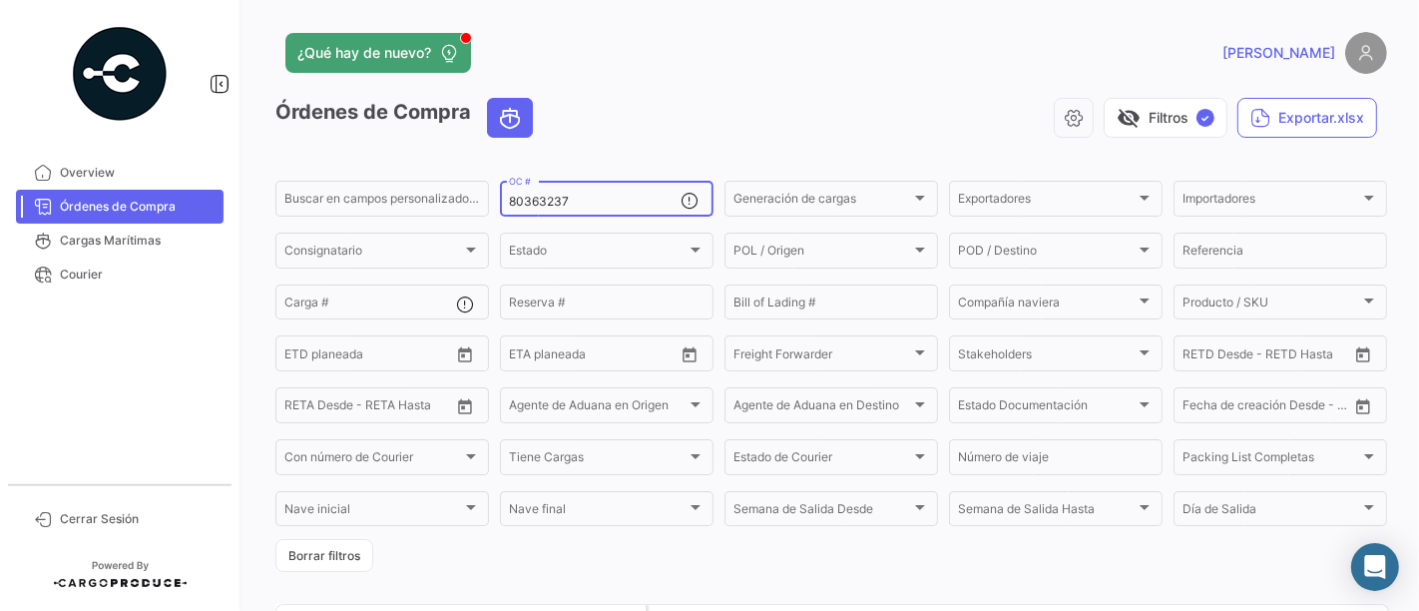
click at [606, 183] on div "80363237 OC #" at bounding box center [595, 197] width 172 height 39
click at [604, 207] on input "80363237" at bounding box center [595, 202] width 172 height 14
paste input "57088"
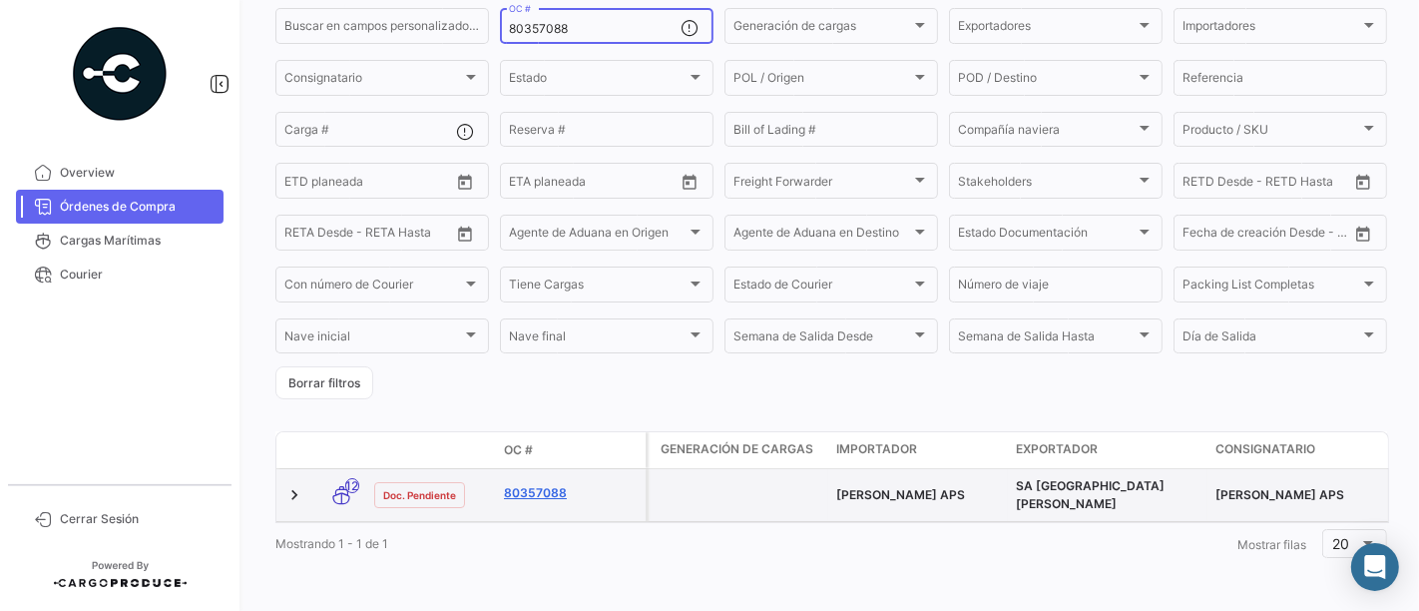
type input "80357088"
click at [539, 484] on link "80357088" at bounding box center [571, 493] width 134 height 18
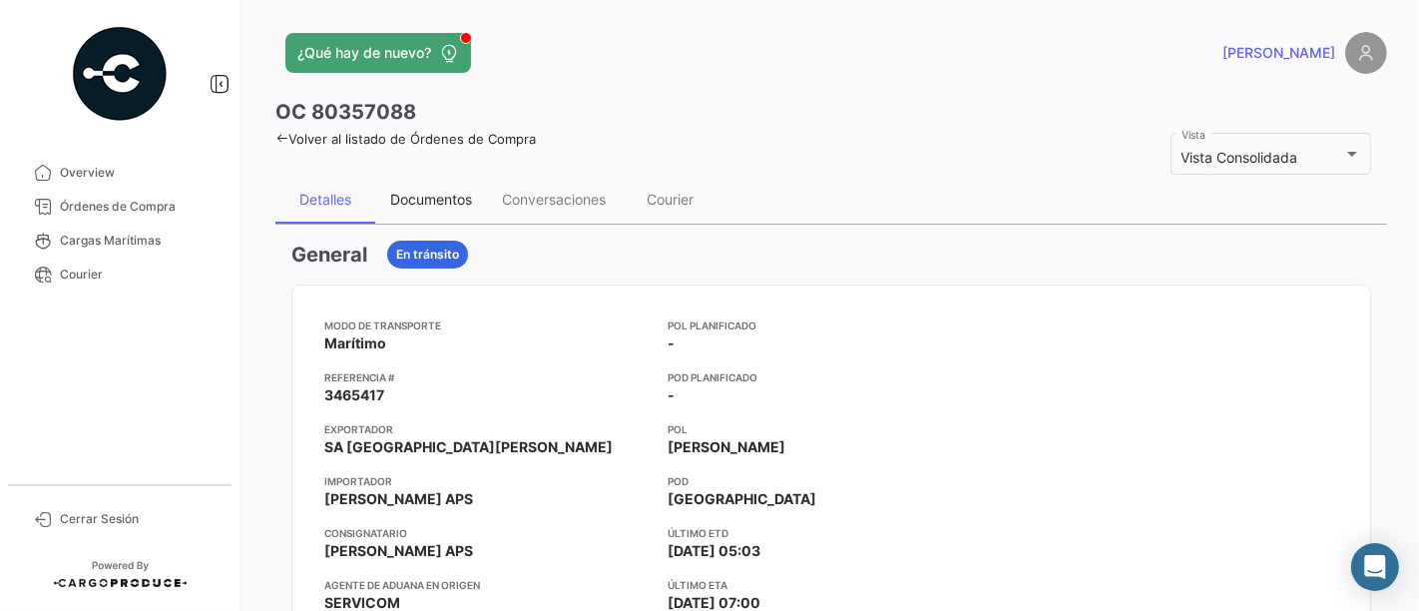
click at [436, 188] on div "Documentos" at bounding box center [431, 200] width 112 height 48
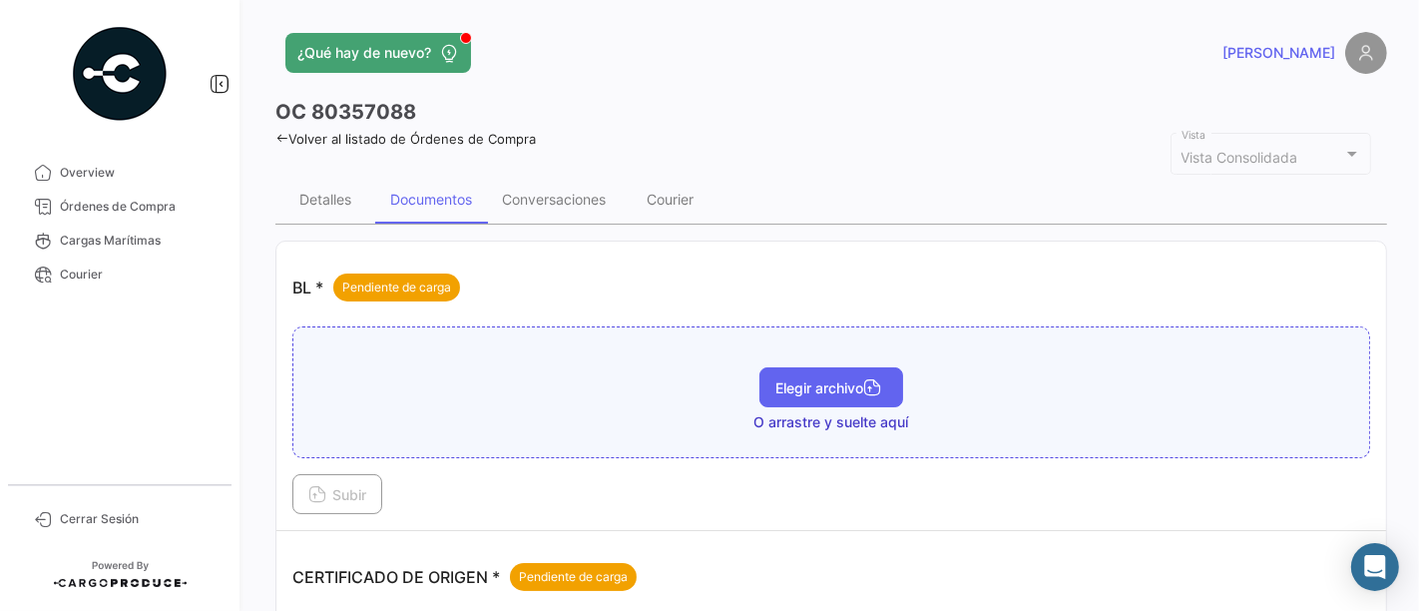
click at [780, 381] on span "Elegir archivo" at bounding box center [831, 387] width 112 height 17
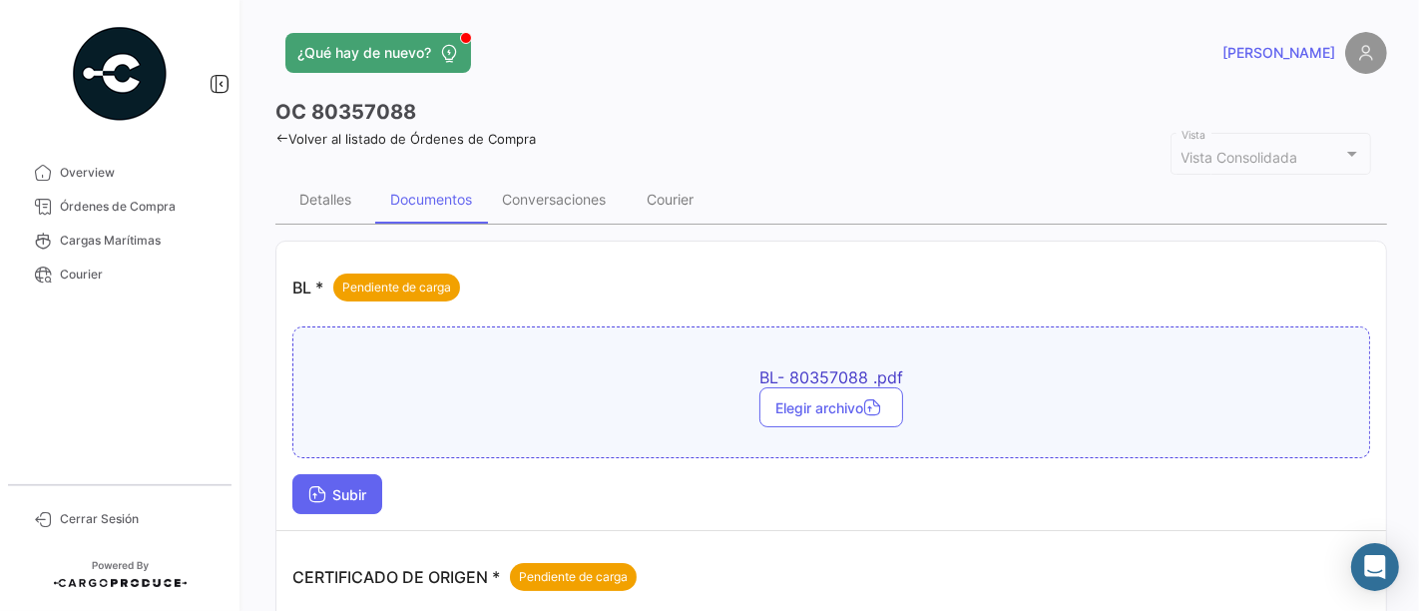
click at [352, 477] on button "Subir" at bounding box center [337, 494] width 90 height 40
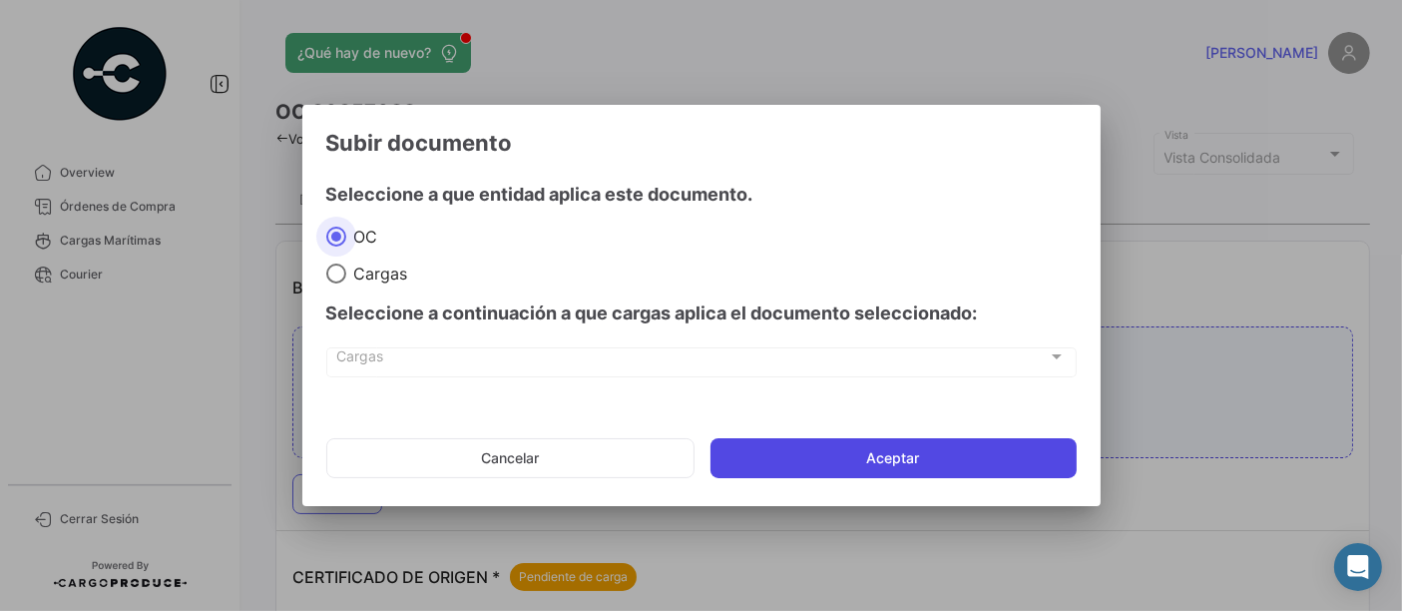
click at [822, 460] on button "Aceptar" at bounding box center [893, 458] width 366 height 40
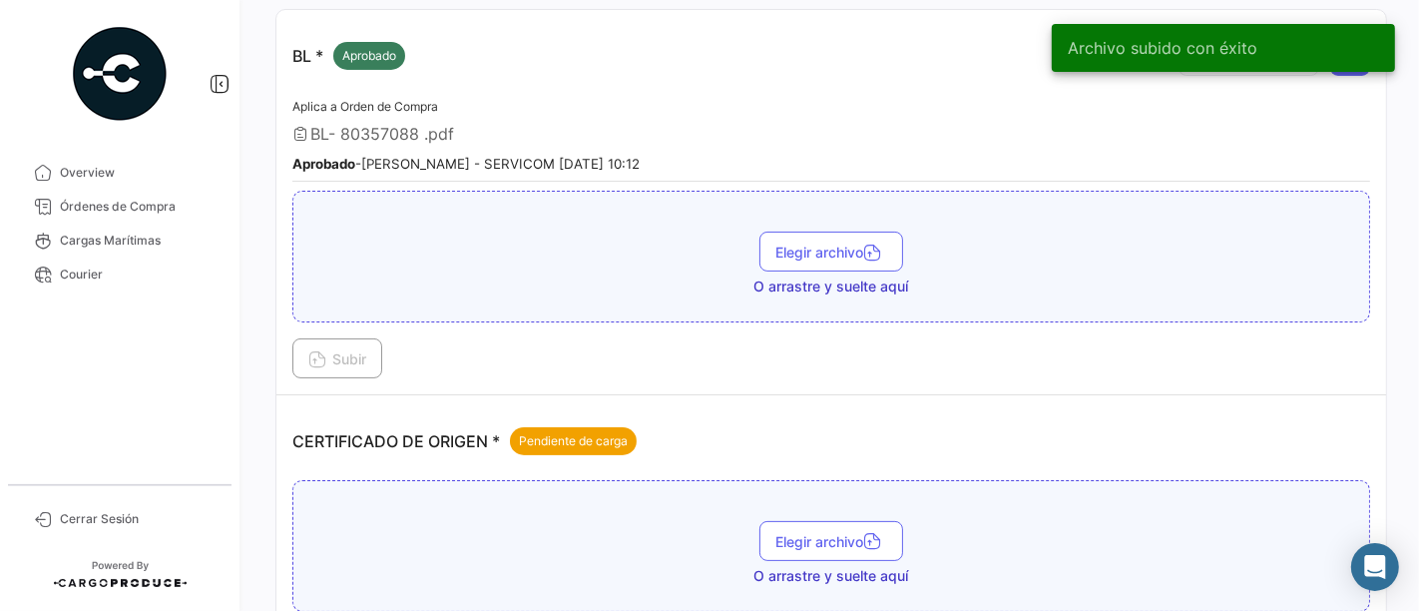
scroll to position [332, 0]
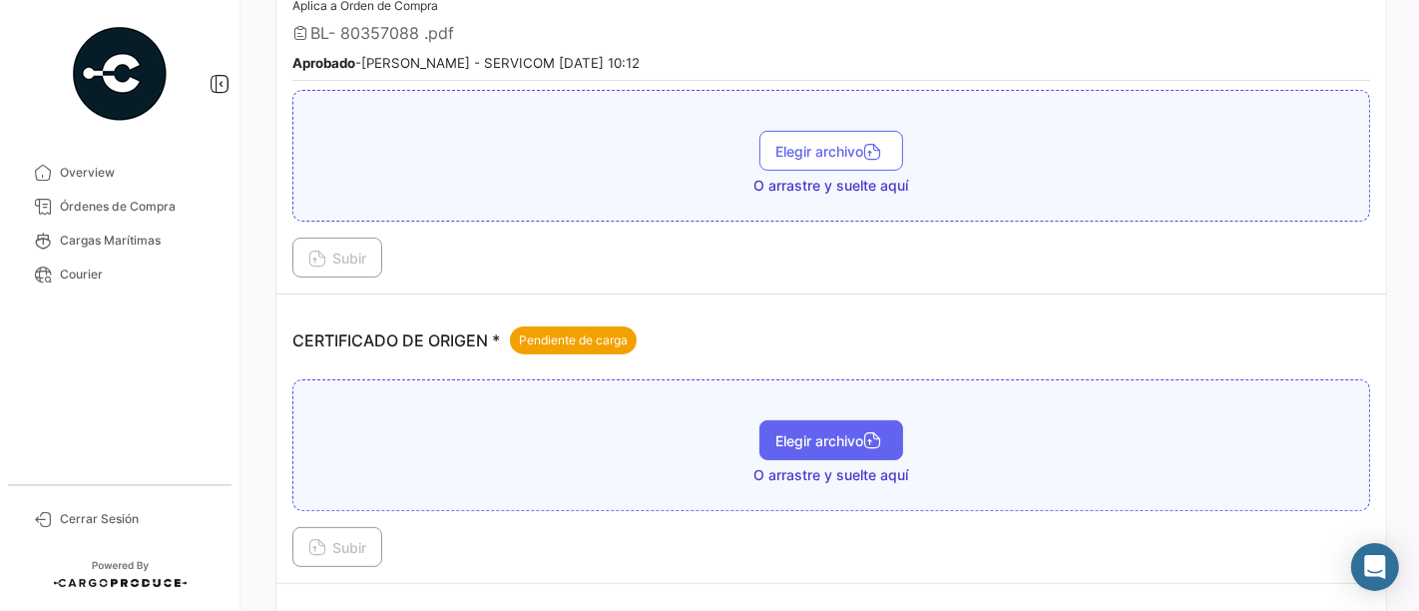
click at [780, 420] on button "Elegir archivo" at bounding box center [831, 440] width 144 height 40
click at [818, 420] on button "Elegir archivo" at bounding box center [831, 440] width 144 height 40
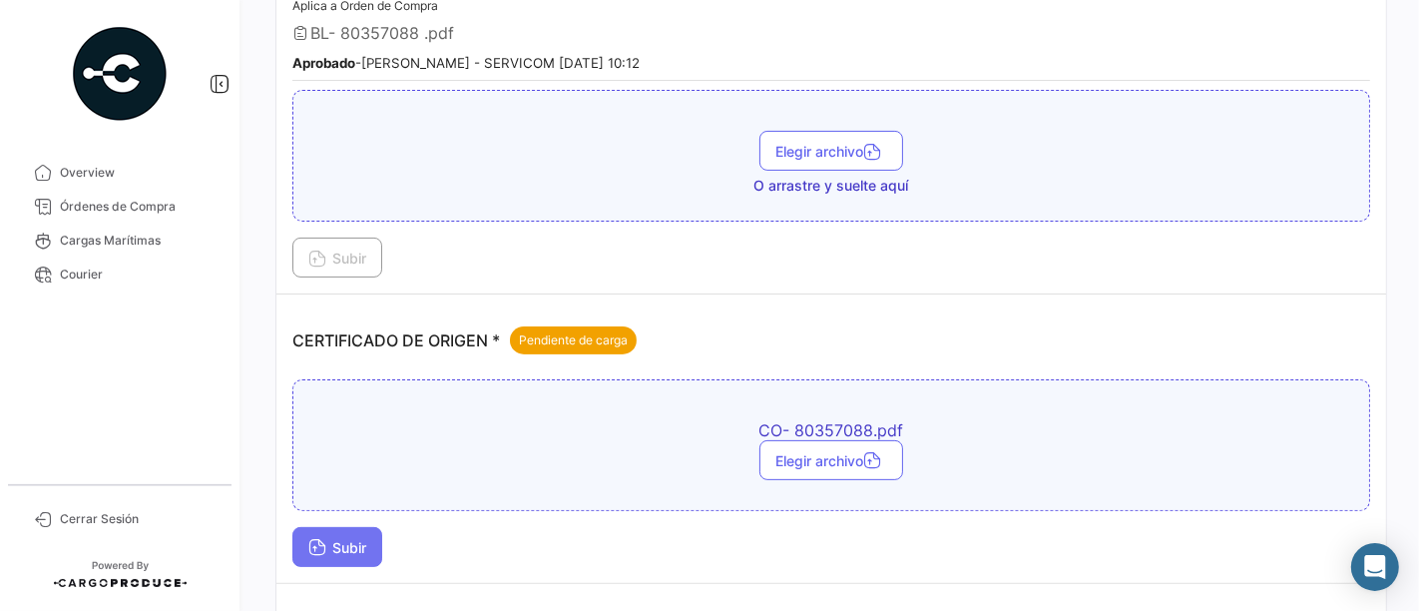
click at [346, 530] on button "Subir" at bounding box center [337, 547] width 90 height 40
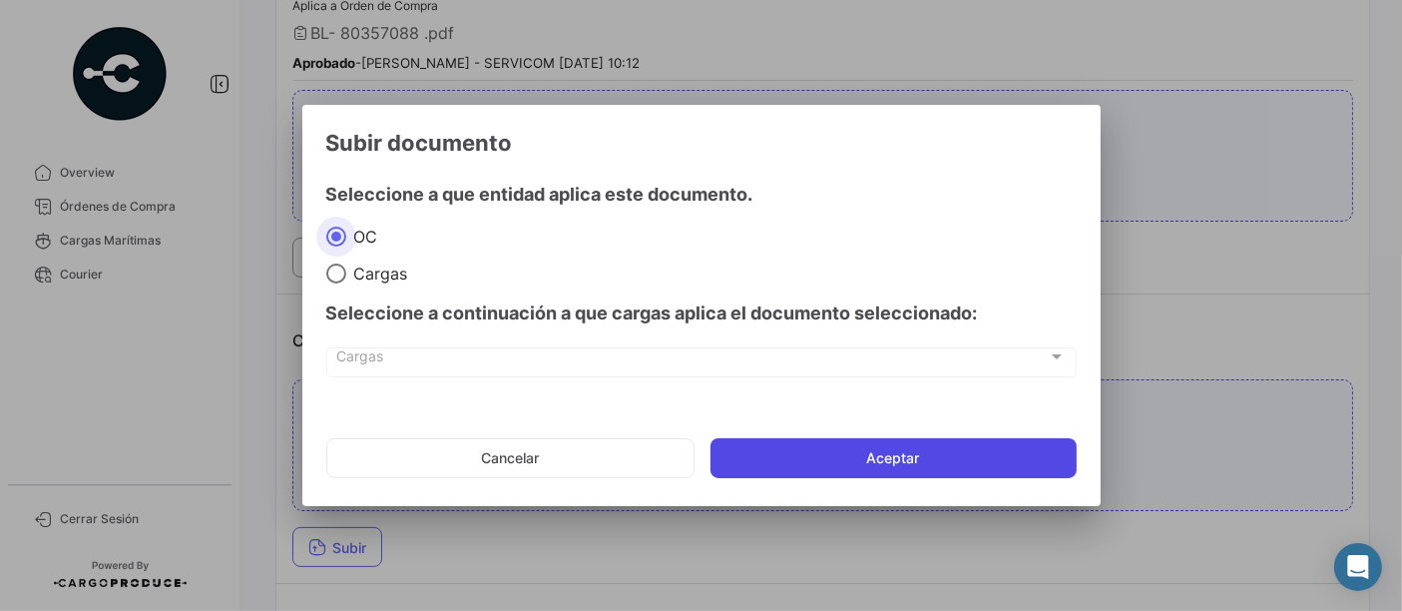
click at [896, 459] on button "Aceptar" at bounding box center [893, 458] width 366 height 40
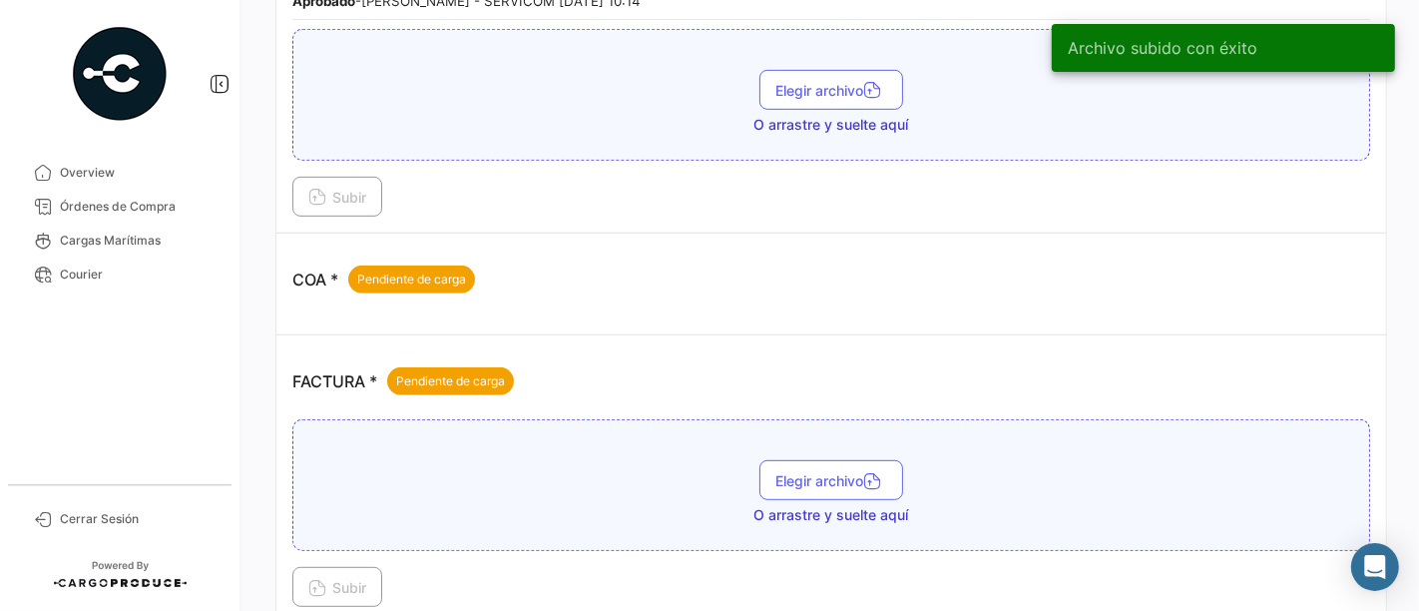
scroll to position [998, 0]
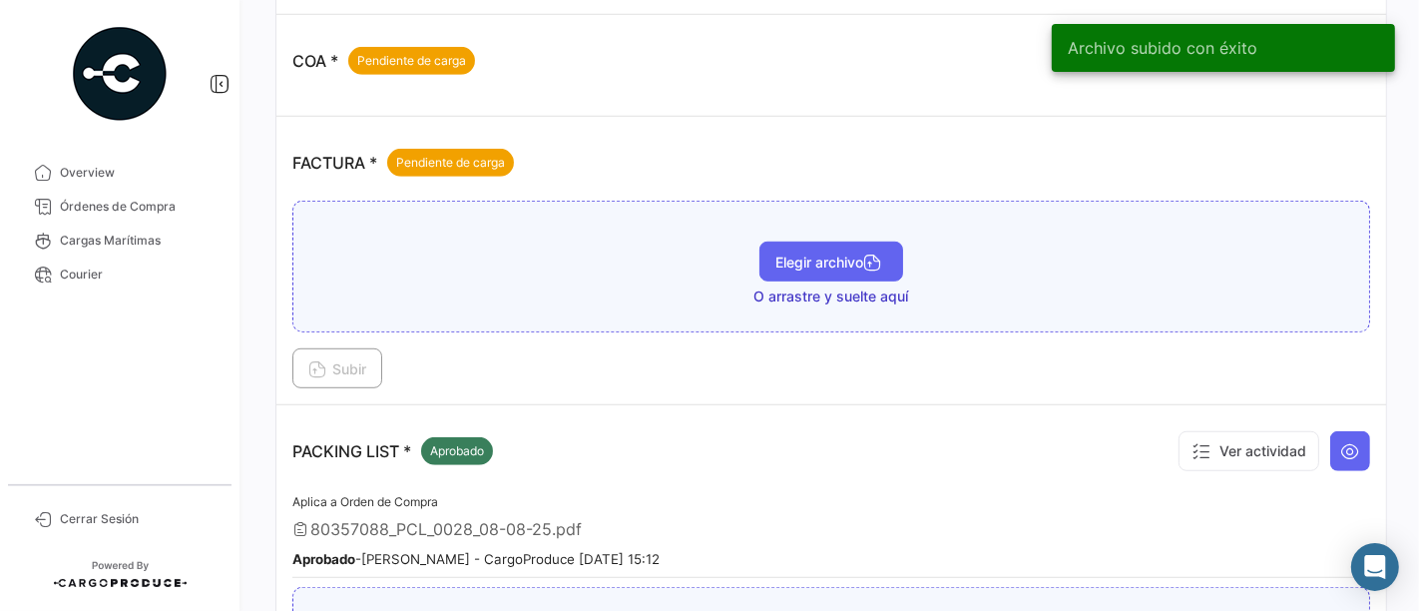
click at [831, 268] on button "Elegir archivo" at bounding box center [831, 261] width 144 height 40
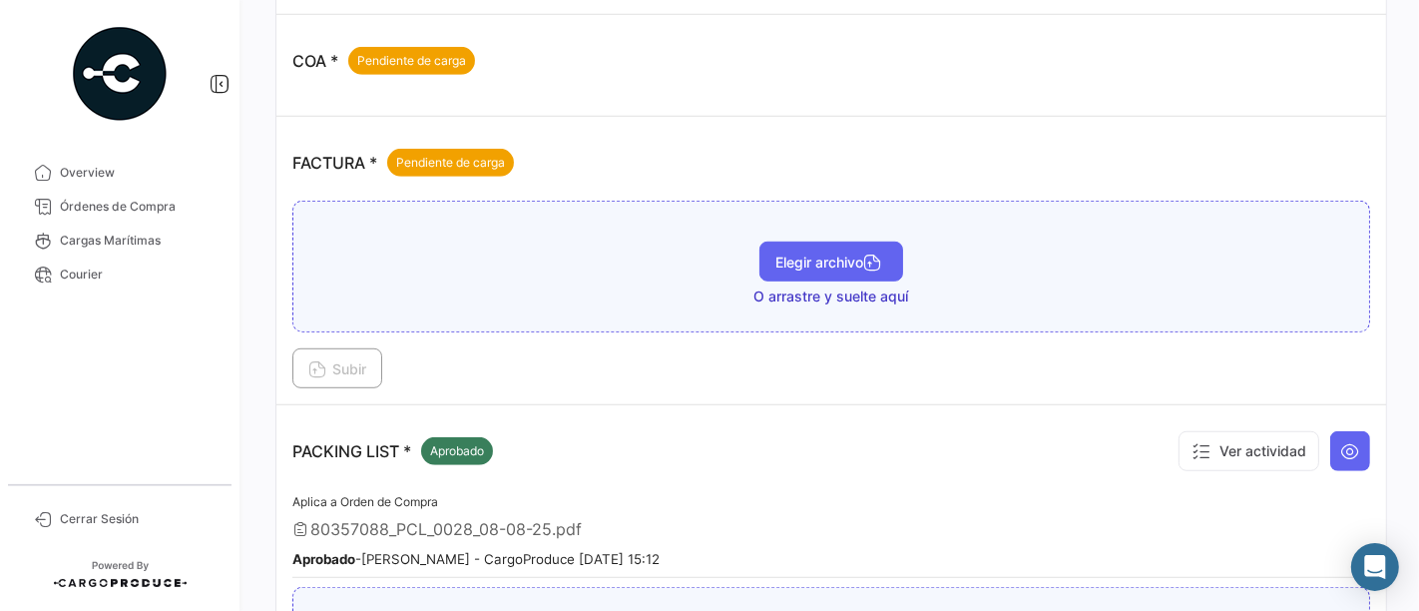
click at [763, 241] on button "Elegir archivo" at bounding box center [831, 261] width 144 height 40
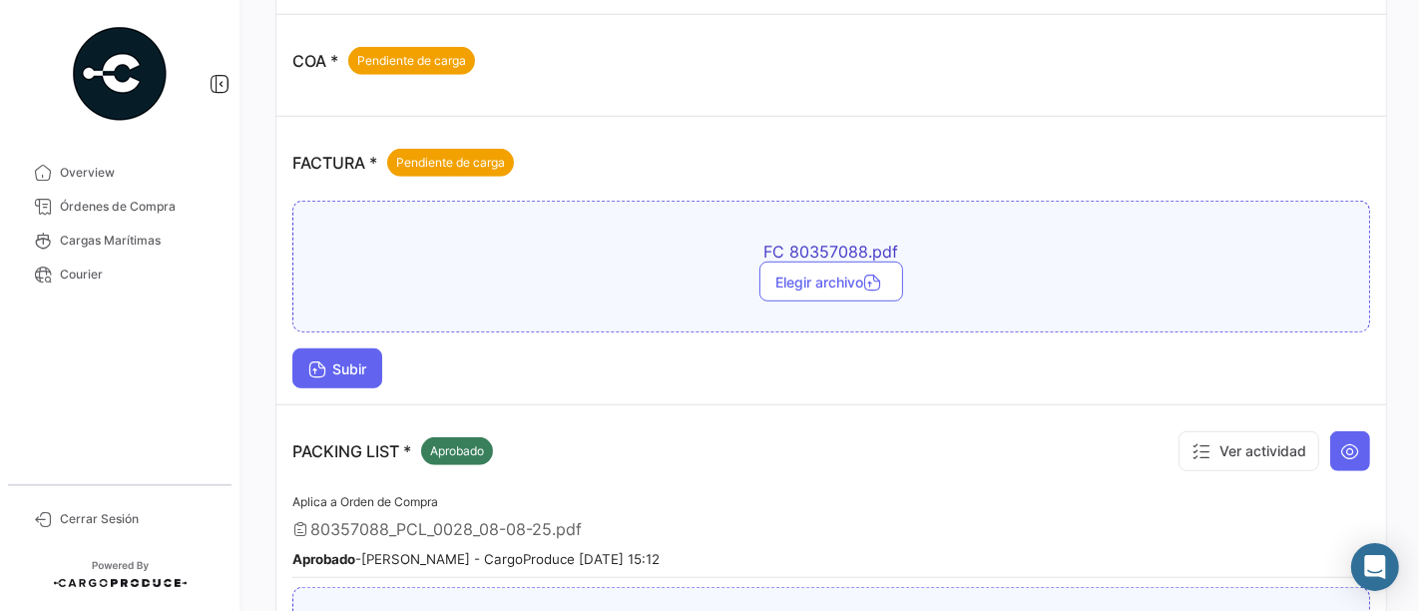
click at [363, 360] on span "Subir" at bounding box center [337, 368] width 58 height 17
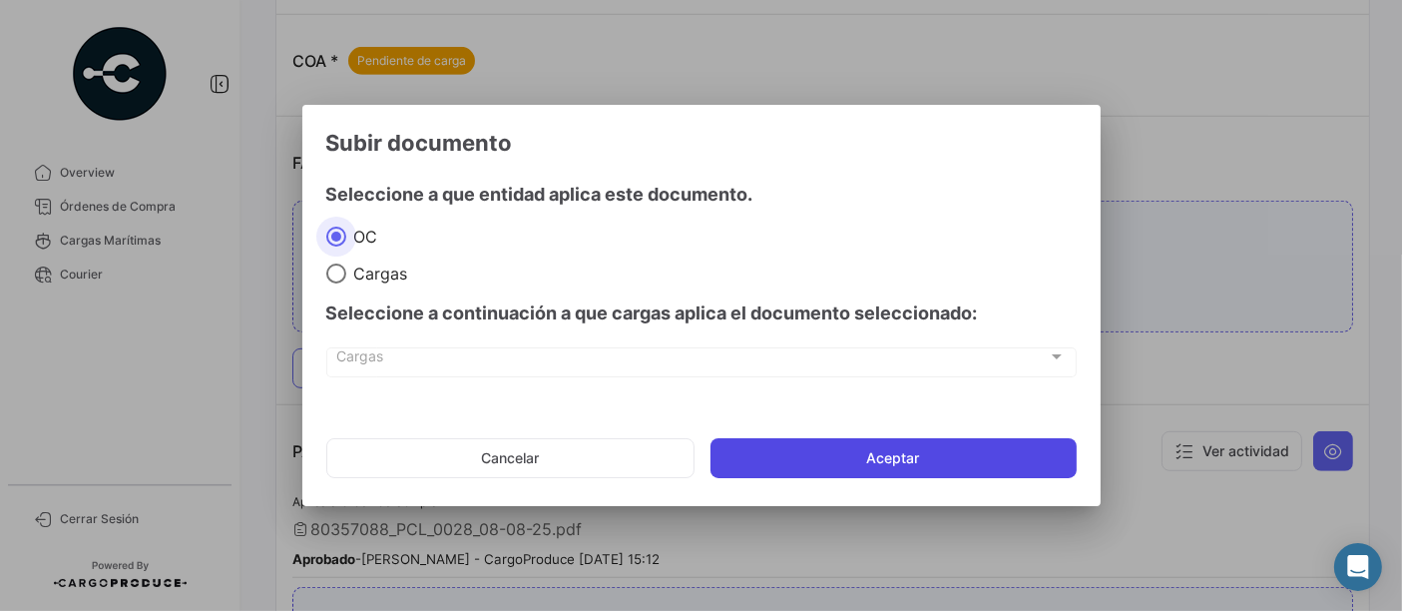
click at [910, 446] on button "Aceptar" at bounding box center [893, 458] width 366 height 40
